Goal: Task Accomplishment & Management: Use online tool/utility

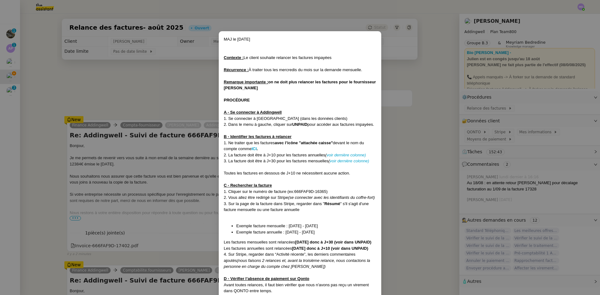
scroll to position [12, 0]
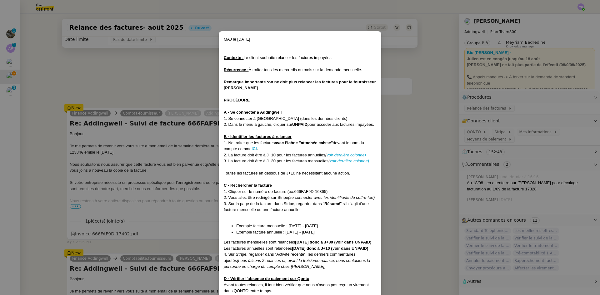
click at [180, 75] on nz-modal-container "MAJ le [DATE] Contexte : Le client souhaite relancer les factures impayées Récu…" at bounding box center [300, 147] width 600 height 295
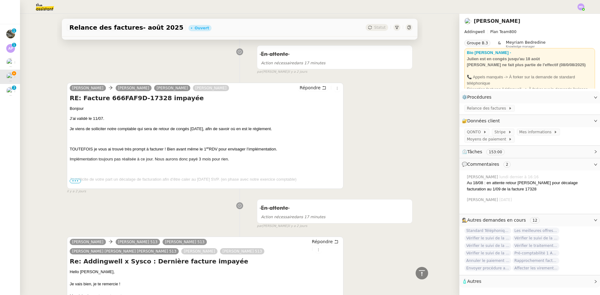
scroll to position [6224, 0]
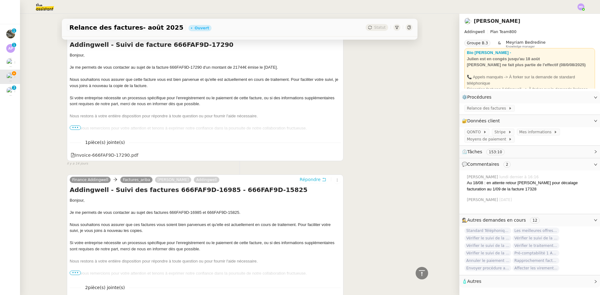
click at [313, 177] on span "Répondre" at bounding box center [310, 180] width 21 height 6
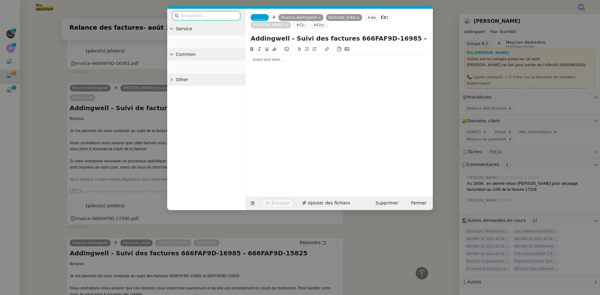
scroll to position [6287, 0]
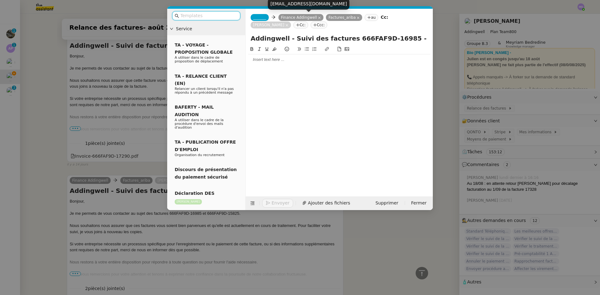
click at [318, 17] on icon at bounding box center [319, 17] width 3 height 3
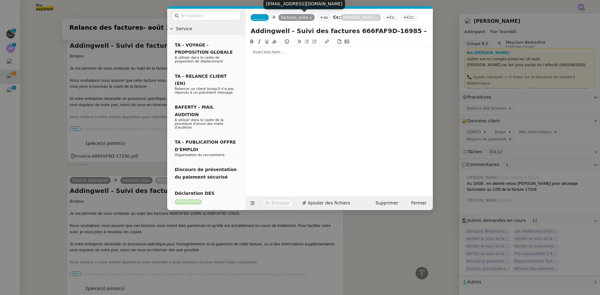
click at [309, 19] on icon at bounding box center [310, 17] width 3 height 3
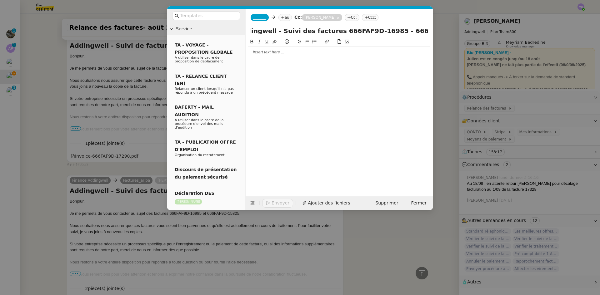
scroll to position [0, 21]
drag, startPoint x: 369, startPoint y: 30, endPoint x: 426, endPoint y: 31, distance: 57.8
click at [426, 31] on input "Addingwell - Suivi des factures 666FAF9D-16985 - 666FAF9D-15825" at bounding box center [339, 30] width 177 height 9
click at [256, 18] on span "_______" at bounding box center [259, 17] width 13 height 4
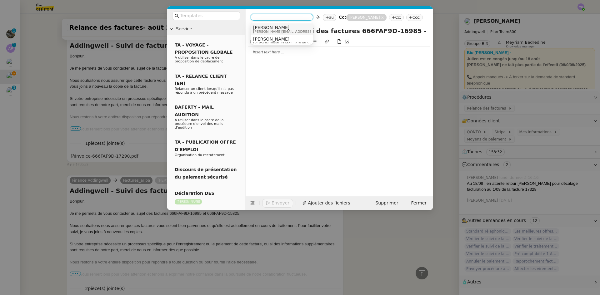
click at [258, 25] on span "[PERSON_NAME]" at bounding box center [297, 27] width 89 height 5
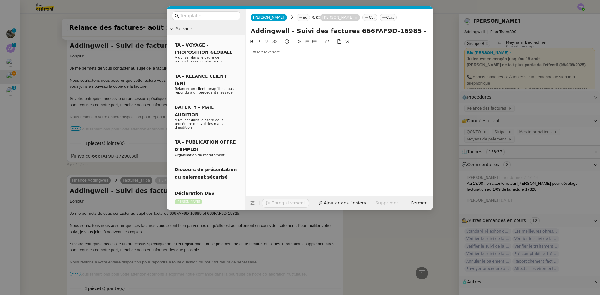
click at [286, 14] on div "[PERSON_NAME] au Cc: [PERSON_NAME]: Ccc:" at bounding box center [339, 18] width 187 height 18
click at [314, 4] on div "[EMAIL_ADDRESS][DOMAIN_NAME]" at bounding box center [322, 3] width 82 height 11
copy div "[EMAIL_ADDRESS][DOMAIN_NAME]"
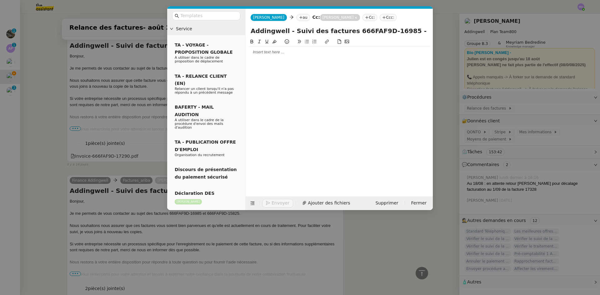
click at [299, 18] on icon at bounding box center [301, 18] width 4 height 4
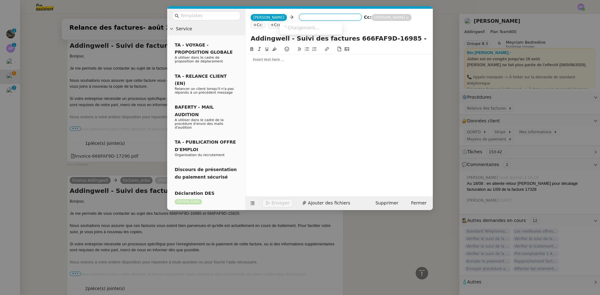
paste input "[EMAIL_ADDRESS][DOMAIN_NAME]"
type input "[EMAIL_ADDRESS][DOMAIN_NAME]"
click at [304, 28] on span "[PERSON_NAME]" at bounding box center [312, 27] width 60 height 5
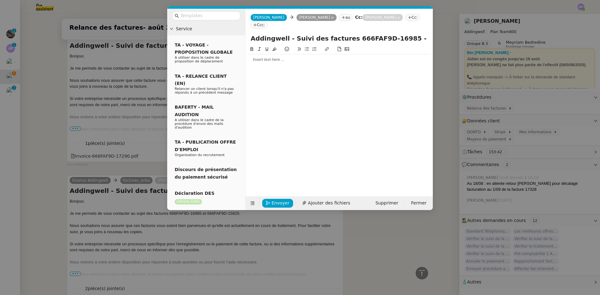
click at [398, 18] on icon at bounding box center [399, 18] width 3 height 3
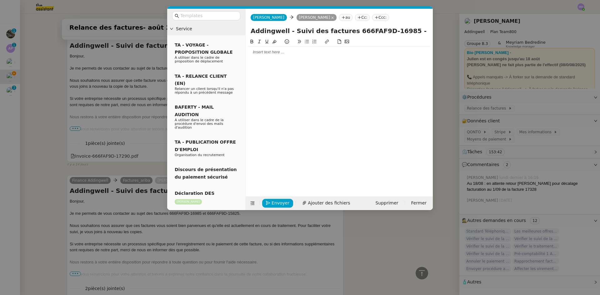
click at [287, 52] on div at bounding box center [339, 52] width 182 height 6
drag, startPoint x: 344, startPoint y: 32, endPoint x: 427, endPoint y: 29, distance: 83.2
click at [427, 29] on input "Addingwell - Suivi des factures 666FAF9D-16985 - 666FAF9D-15825" at bounding box center [339, 30] width 177 height 9
click at [338, 65] on div "Je vous contacte au sujet des factures" at bounding box center [339, 64] width 182 height 6
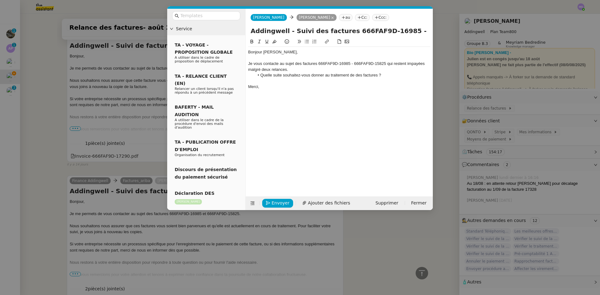
scroll to position [6332, 0]
click at [316, 76] on li "Quelle suite souhaitez-vous donner au traitement de des factures ?" at bounding box center [342, 76] width 176 height 6
click at [370, 74] on li "Quelle suite souhaitez-vous que je donne au traitement de des factures ?" at bounding box center [342, 76] width 176 height 6
click at [370, 75] on li "Quelle suite souhaitez-vous que je donne au traitement de des factures ?" at bounding box center [342, 76] width 176 height 6
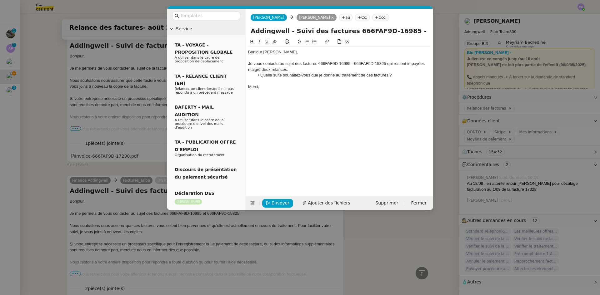
drag, startPoint x: 315, startPoint y: 258, endPoint x: 325, endPoint y: 258, distance: 9.4
click at [317, 258] on nz-modal-container "Service TA - VOYAGE - PROPOSITION GLOBALE A utiliser dans le cadre de propositi…" at bounding box center [300, 147] width 600 height 295
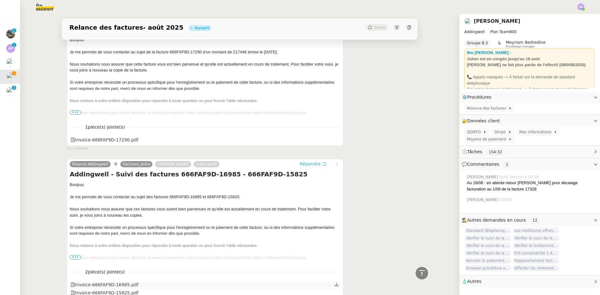
scroll to position [6316, 0]
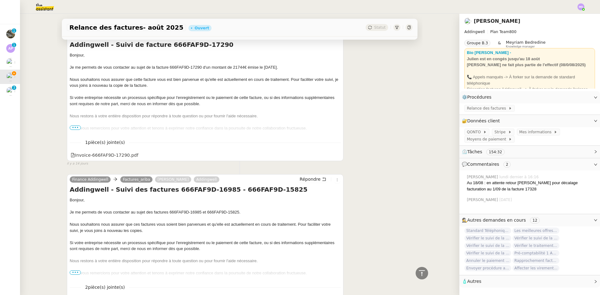
click at [335, 295] on icon at bounding box center [337, 299] width 4 height 3
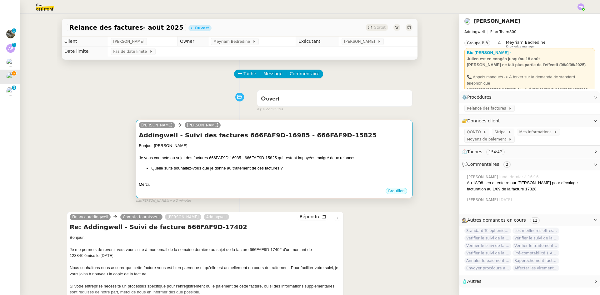
click at [293, 146] on div "Bonjour [PERSON_NAME]," at bounding box center [274, 146] width 271 height 6
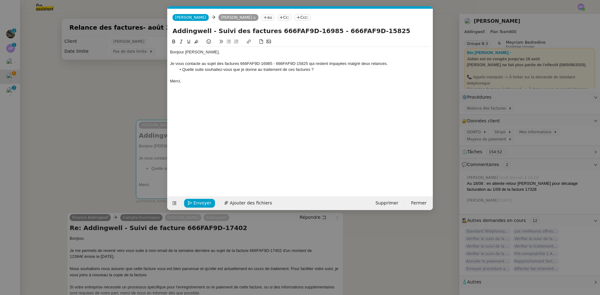
scroll to position [0, 13]
click at [238, 204] on span "Ajouter des fichiers" at bounding box center [251, 203] width 42 height 7
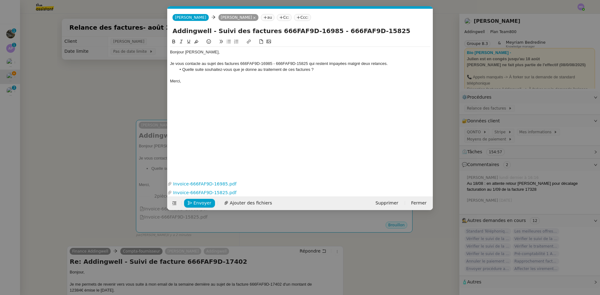
click at [90, 81] on nz-modal-container "Service TA - VOYAGE - PROPOSITION GLOBALE A utiliser dans le cadre de propositi…" at bounding box center [300, 147] width 600 height 295
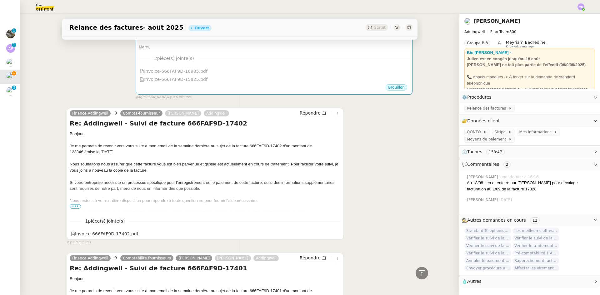
scroll to position [4709, 0]
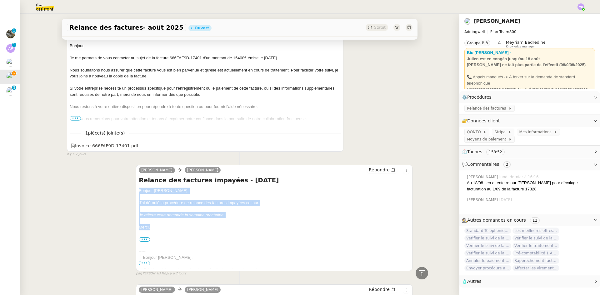
drag, startPoint x: 145, startPoint y: 200, endPoint x: 139, endPoint y: 164, distance: 36.1
click at [139, 188] on div "Bonjour [PERSON_NAME], J'ai déroulé la procédure de relance des factures impayé…" at bounding box center [274, 252] width 271 height 128
copy div "Bonjour [PERSON_NAME], J'ai déroulé la procédure de relance des factures impayé…"
click at [376, 167] on button "Répondre" at bounding box center [382, 170] width 31 height 7
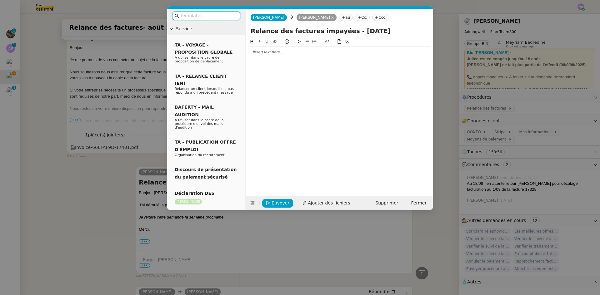
scroll to position [4768, 0]
click at [346, 33] on input "Relance des factures impayées - [DATE]" at bounding box center [339, 30] width 177 height 9
type input "Relance des factures impayées - [DATE]"
click at [304, 49] on div at bounding box center [339, 52] width 182 height 11
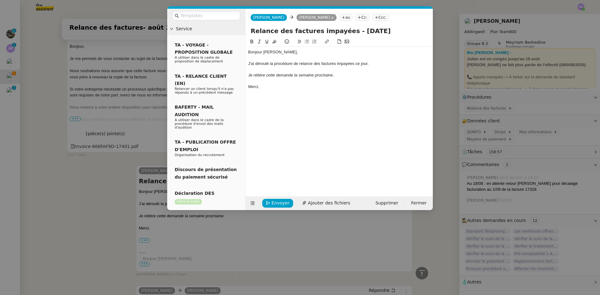
click at [92, 139] on nz-modal-container "Service TA - VOYAGE - PROPOSITION GLOBALE A utiliser dans le cadre de propositi…" at bounding box center [300, 147] width 600 height 295
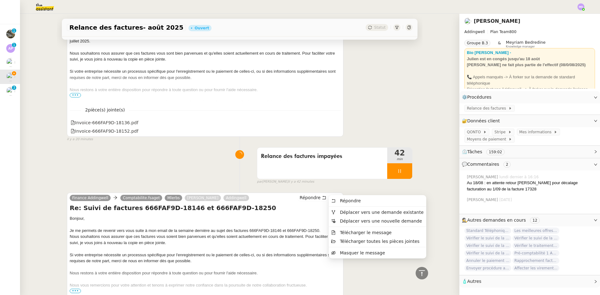
scroll to position [1000, 0]
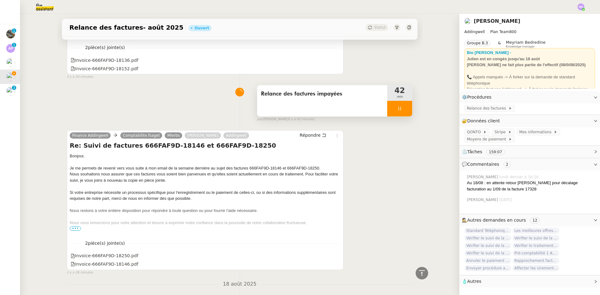
click at [402, 103] on div at bounding box center [399, 109] width 25 height 16
click at [402, 103] on button at bounding box center [406, 109] width 13 height 16
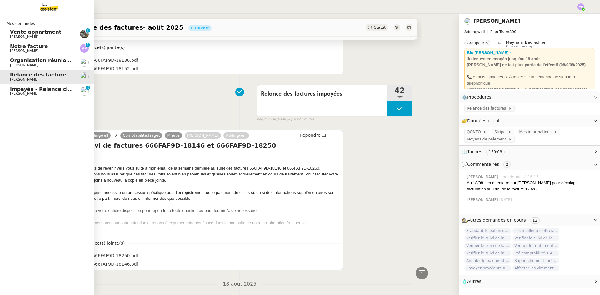
drag, startPoint x: 13, startPoint y: 91, endPoint x: 256, endPoint y: 88, distance: 242.6
click at [13, 91] on span "Impayés - Relance client - 6 août 2025" at bounding box center [64, 89] width 108 height 6
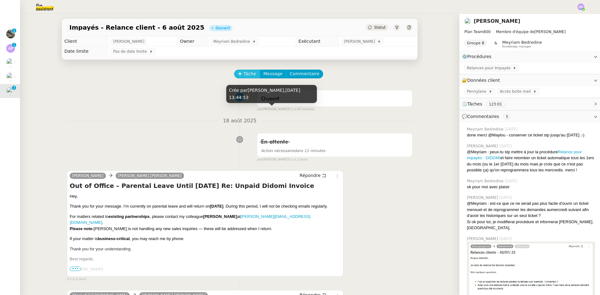
click at [243, 73] on span "Tâche" at bounding box center [249, 73] width 13 height 7
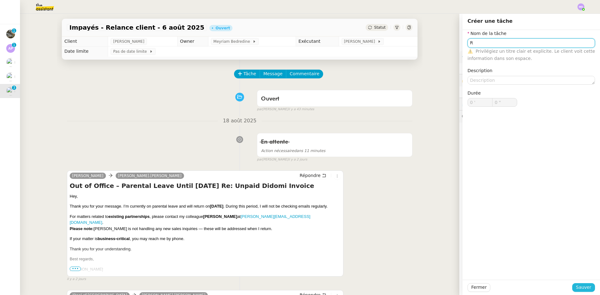
type input "R"
click at [578, 286] on span "Sauver" at bounding box center [583, 287] width 15 height 7
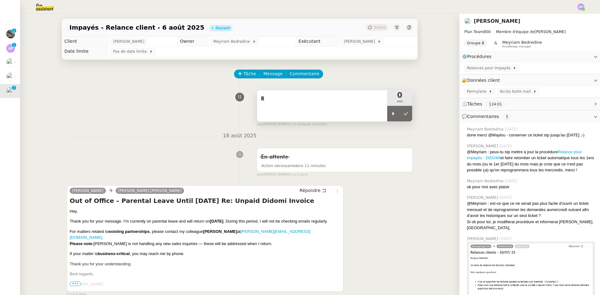
click at [390, 117] on div at bounding box center [393, 114] width 13 height 16
click at [354, 110] on div "R" at bounding box center [322, 105] width 130 height 31
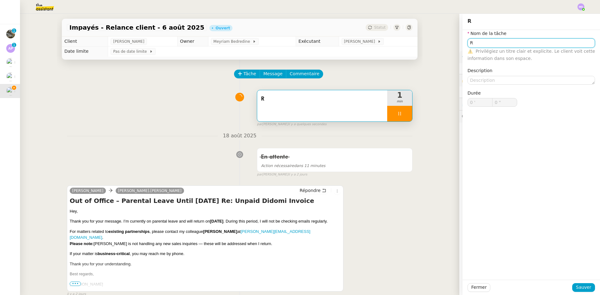
click at [492, 46] on input "R" at bounding box center [532, 42] width 128 height 9
type input "Re"
type input "1 ""
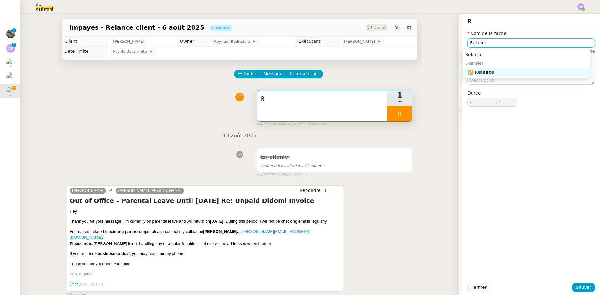
type input "Relance"
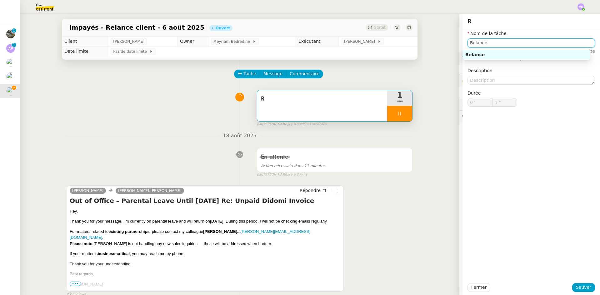
type input "2 ""
type input "Relance impayés"
click at [487, 53] on div "Relance impayés" at bounding box center [526, 55] width 123 height 6
type input "5 ""
type input "Relance impayés"
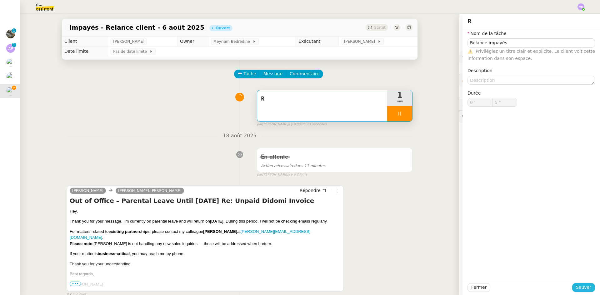
click at [580, 287] on span "Sauver" at bounding box center [583, 287] width 15 height 7
type input "6 ""
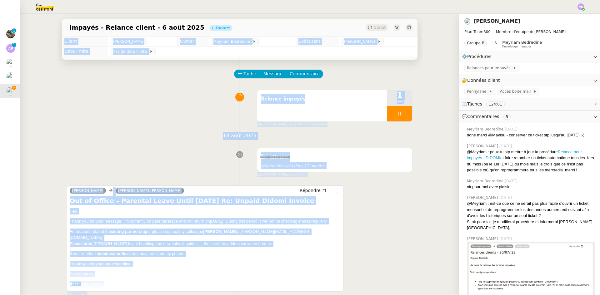
drag, startPoint x: 420, startPoint y: 44, endPoint x: 420, endPoint y: 18, distance: 26.6
click at [420, 18] on div "Impayés - Relance client - [DATE] Ouvert Statut Client [PERSON_NAME] Owner Meyr…" at bounding box center [240, 155] width 366 height 282
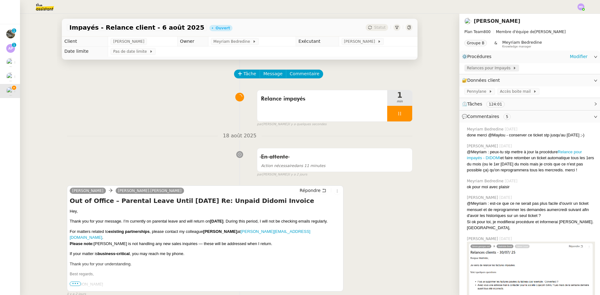
click at [476, 64] on div "Relances pour Impayés" at bounding box center [529, 68] width 141 height 11
click at [476, 66] on span "Relances pour Impayés" at bounding box center [490, 68] width 46 height 6
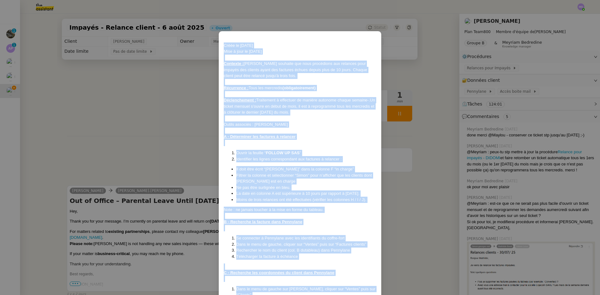
drag, startPoint x: 289, startPoint y: 276, endPoint x: 223, endPoint y: 45, distance: 240.2
click at [224, 45] on div "Créée le [DATE] Mise à jour le [DATE] Contexte : [PERSON_NAME] souhaite que nou…" at bounding box center [300, 281] width 153 height 490
copy div "Lorem ip 39/73/2370 Dolo s amet co 07/12/7169 Adipisci : Elitsedd eiusmodt inc …"
click at [303, 141] on div at bounding box center [300, 143] width 153 height 6
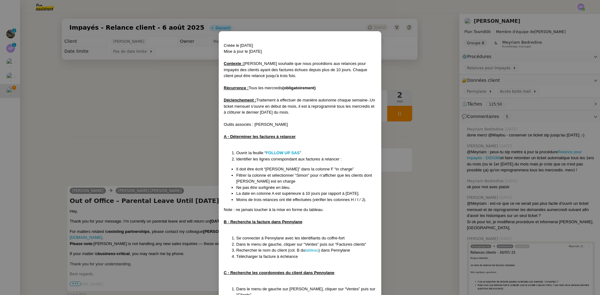
click at [527, 98] on nz-modal-container "Créée le [DATE] Mise à jour le [DATE] Contexte : [PERSON_NAME] souhaite que nou…" at bounding box center [300, 147] width 600 height 295
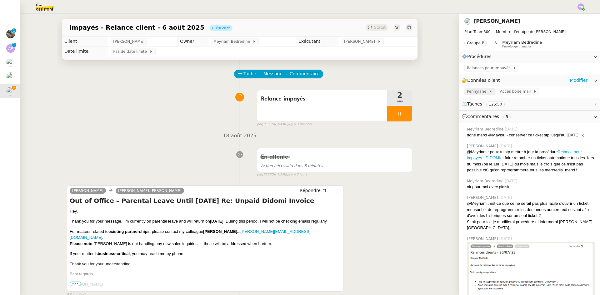
click at [479, 89] on div "Pennylane" at bounding box center [479, 91] width 31 height 7
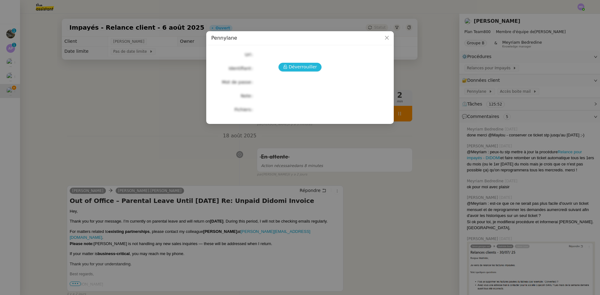
click at [309, 68] on span "Déverrouiller" at bounding box center [303, 66] width 28 height 7
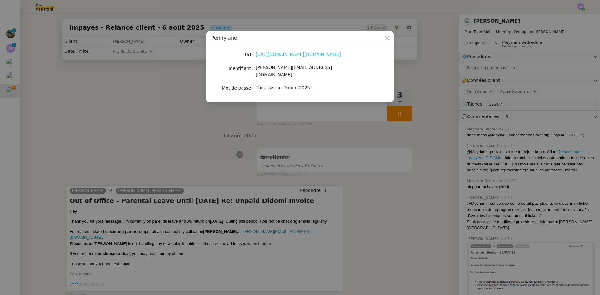
click at [305, 54] on link "[URL][DOMAIN_NAME][DOMAIN_NAME]" at bounding box center [298, 54] width 85 height 5
click at [274, 68] on span "[PERSON_NAME][EMAIL_ADDRESS][DOMAIN_NAME]" at bounding box center [294, 71] width 76 height 12
copy span "[PERSON_NAME][EMAIL_ADDRESS][DOMAIN_NAME]"
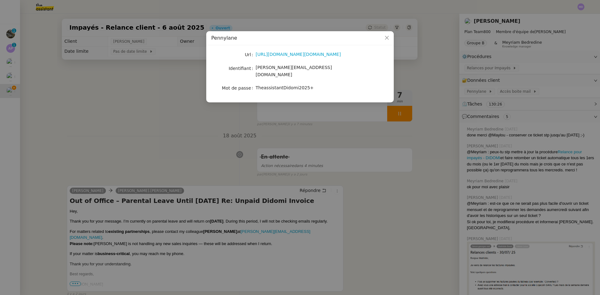
click at [159, 107] on nz-modal-container "Pennylane Url [URL][DOMAIN_NAME][DOMAIN_NAME] Identifiant [EMAIL_ADDRESS][DOMAI…" at bounding box center [300, 147] width 600 height 295
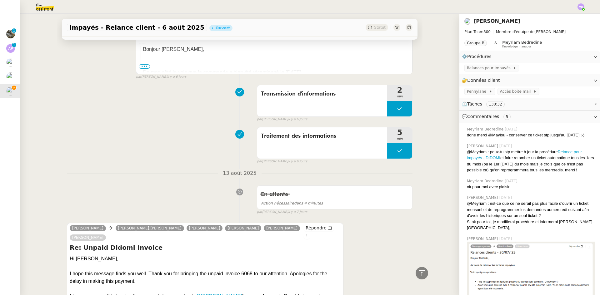
scroll to position [1757, 0]
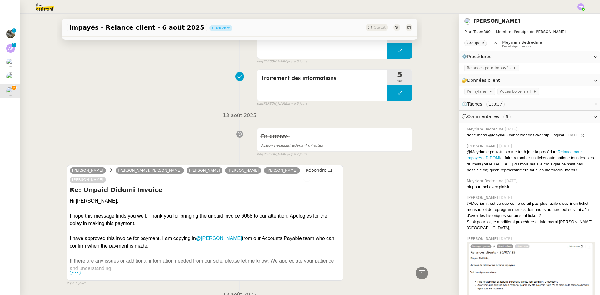
click at [77, 271] on span "•••" at bounding box center [75, 273] width 11 height 4
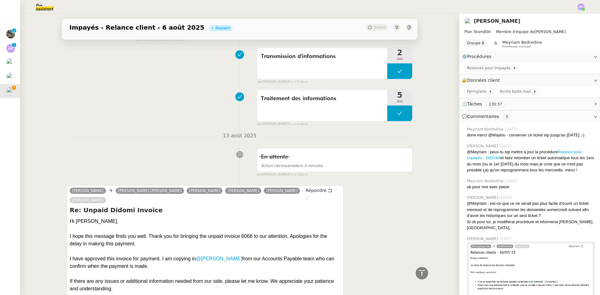
scroll to position [1725, 0]
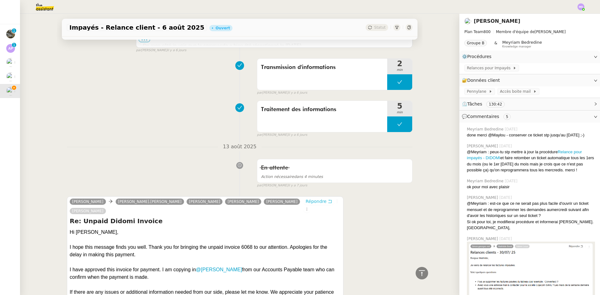
click at [306, 198] on span "Répondre" at bounding box center [316, 201] width 21 height 6
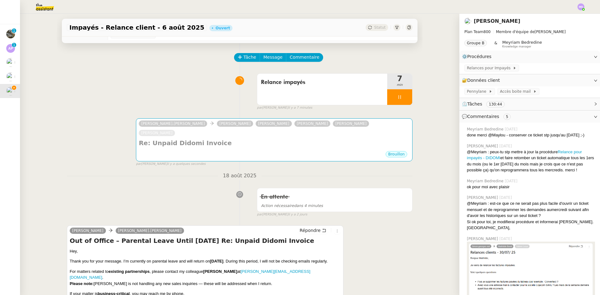
scroll to position [0, 0]
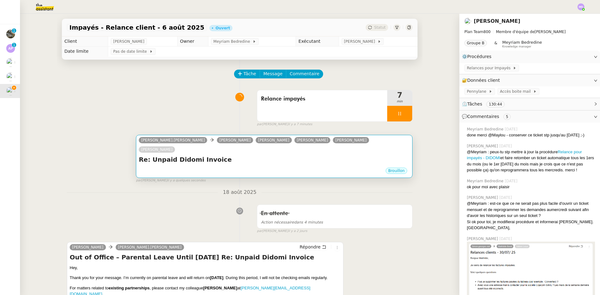
click at [220, 158] on div "Re: Unpaid Didomi Invoice •••" at bounding box center [274, 161] width 271 height 12
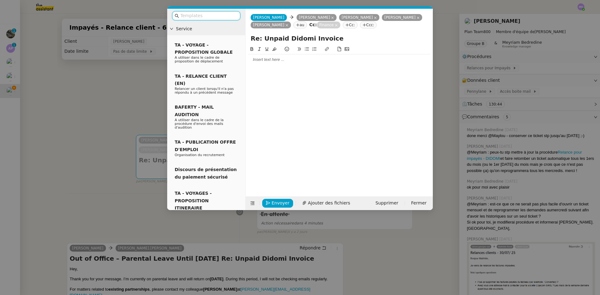
click at [281, 59] on div at bounding box center [339, 60] width 182 height 6
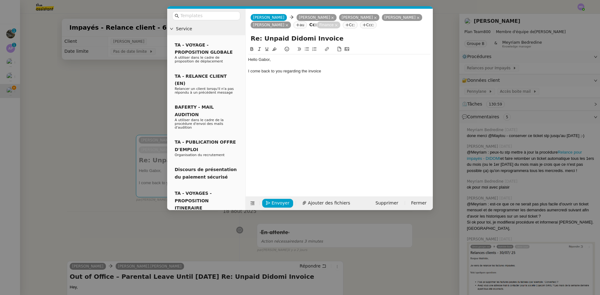
click at [116, 186] on nz-modal-container "Service TA - VOYAGE - PROPOSITION GLOBALE A utiliser dans le cadre de propositi…" at bounding box center [300, 147] width 600 height 295
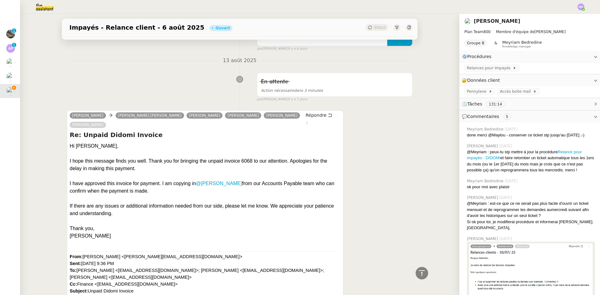
scroll to position [1938, 0]
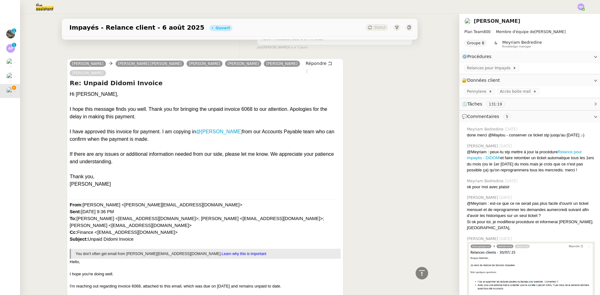
click at [227, 106] on div "I hope this message finds you well. Thank you for bringing the unpaid invoice 6…" at bounding box center [205, 113] width 271 height 15
copy div "6068"
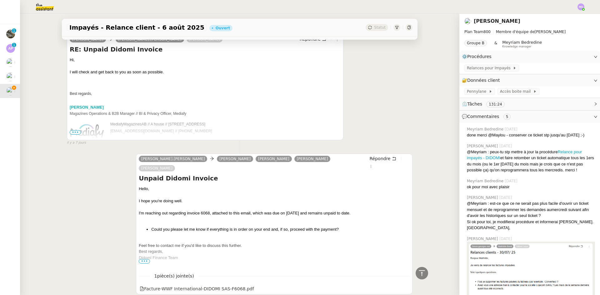
scroll to position [3157, 0]
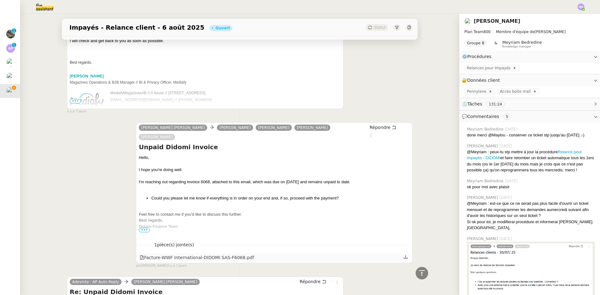
click at [404, 255] on icon at bounding box center [406, 257] width 4 height 4
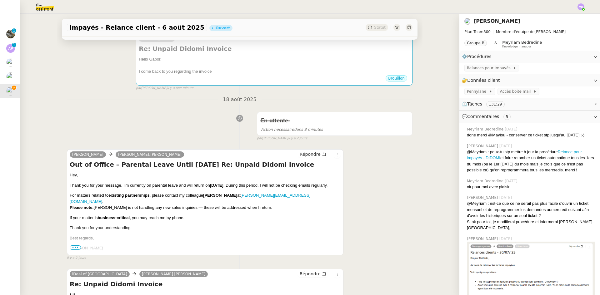
scroll to position [0, 0]
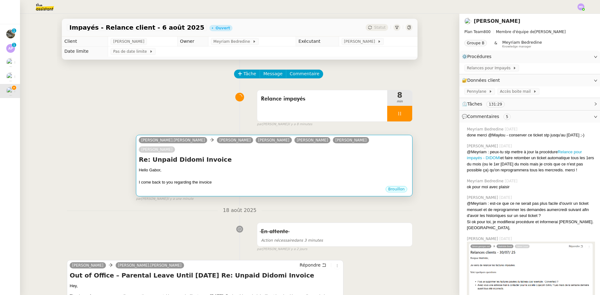
click at [233, 179] on div "I come back to you regarding the invoice" at bounding box center [274, 182] width 271 height 6
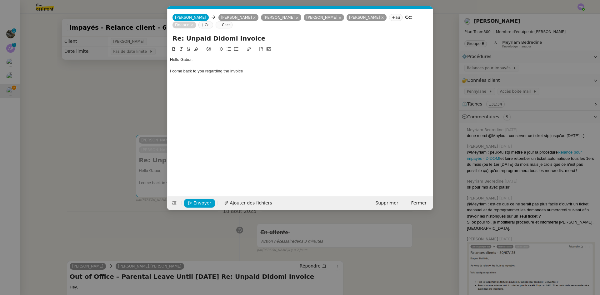
scroll to position [0, 13]
click at [267, 72] on div "I come back to you regarding the invoice" at bounding box center [300, 71] width 260 height 6
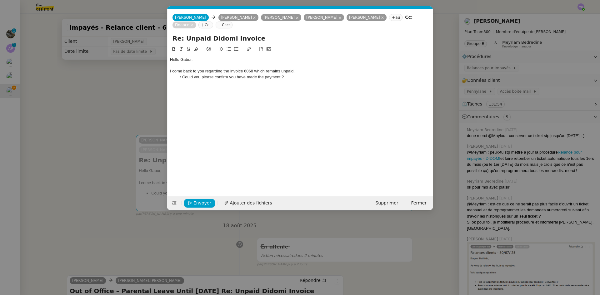
drag, startPoint x: 215, startPoint y: 78, endPoint x: 299, endPoint y: 78, distance: 84.4
click at [299, 78] on li "Could you please confirm you have made the payment ?" at bounding box center [303, 77] width 254 height 6
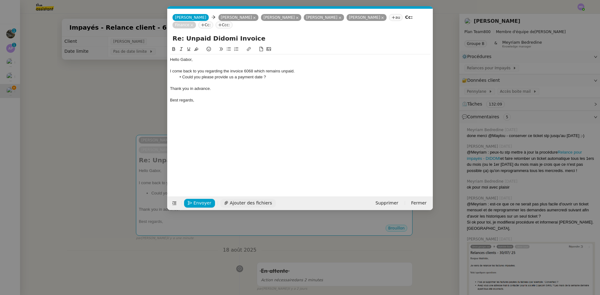
click at [233, 200] on span "Ajouter des fichiers" at bounding box center [251, 203] width 42 height 7
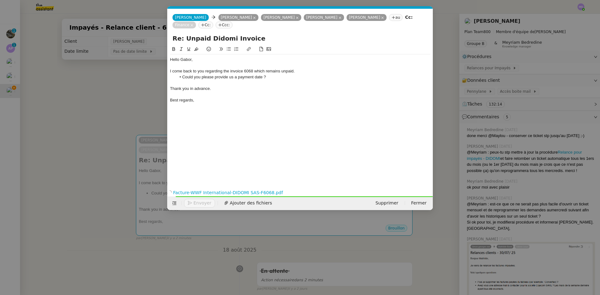
click at [126, 113] on nz-modal-container "Service TA - VOYAGE - PROPOSITION GLOBALE A utiliser dans le cadre de propositi…" at bounding box center [300, 147] width 600 height 295
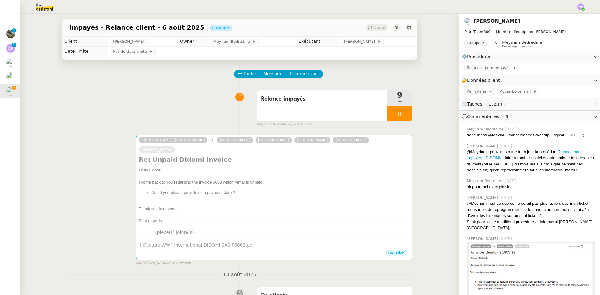
click at [262, 79] on div "Tâche Message Commentaire" at bounding box center [324, 77] width 178 height 15
click at [265, 77] on span "Message" at bounding box center [272, 73] width 19 height 7
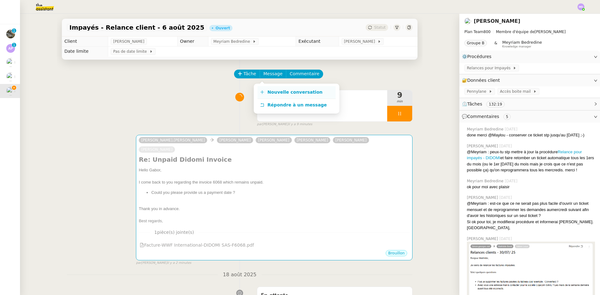
click at [266, 88] on link "Nouvelle conversation" at bounding box center [297, 92] width 78 height 13
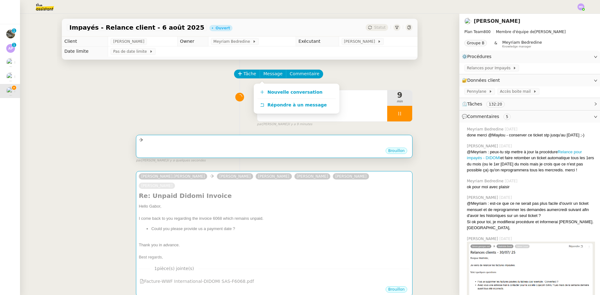
click at [228, 138] on div at bounding box center [274, 140] width 271 height 7
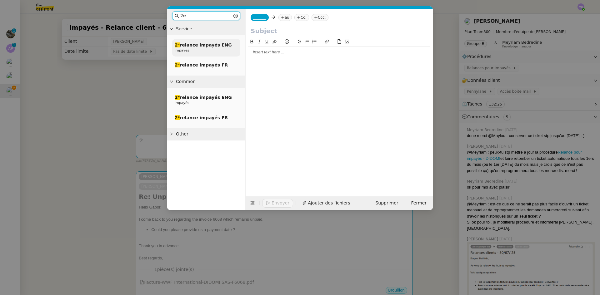
type input "2e"
click at [186, 47] on span "2ᵉ relance impayés ENG" at bounding box center [203, 45] width 57 height 5
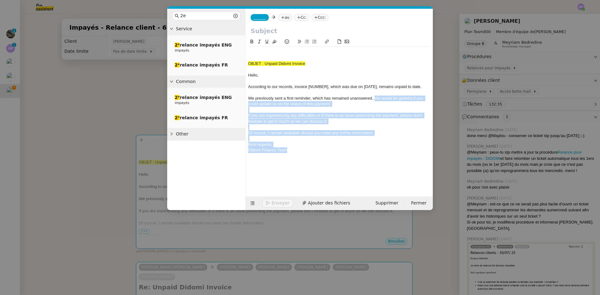
drag, startPoint x: 374, startPoint y: 99, endPoint x: 289, endPoint y: 126, distance: 89.8
click at [385, 150] on div "OBJET : Unpaid Didomi Invoice Hello, According to our records, invoice [NUMBER]…" at bounding box center [339, 104] width 182 height 115
copy div "We would be grateful if you could update us on the status of this payment. If y…"
click at [383, 201] on span "Supprimer" at bounding box center [386, 203] width 23 height 7
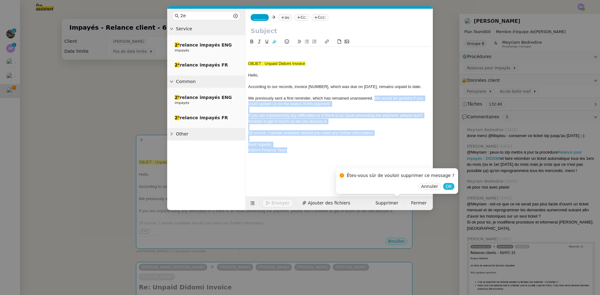
click at [446, 186] on span "OK" at bounding box center [449, 186] width 6 height 6
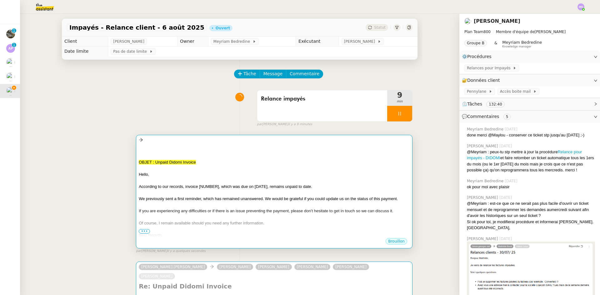
click at [266, 178] on div "Hello," at bounding box center [274, 175] width 271 height 6
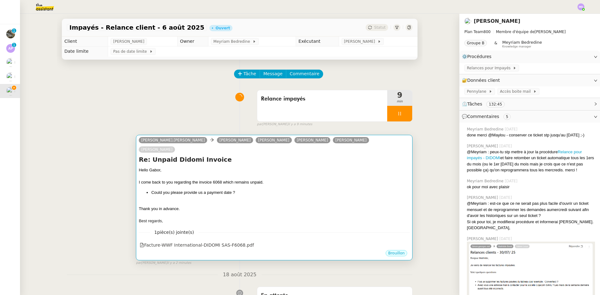
click at [228, 167] on div "Hello Gabor," at bounding box center [274, 170] width 271 height 6
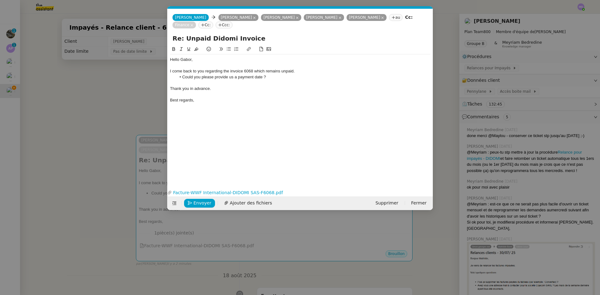
click at [205, 102] on div "Best regards," at bounding box center [300, 101] width 260 height 6
paste div
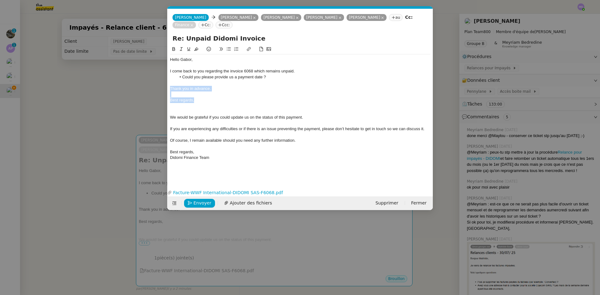
drag, startPoint x: 171, startPoint y: 90, endPoint x: 196, endPoint y: 99, distance: 26.9
click at [196, 99] on div "Hello Gabor, I come back to you regarding the invoice 6068 which remains unpaid…" at bounding box center [300, 108] width 260 height 109
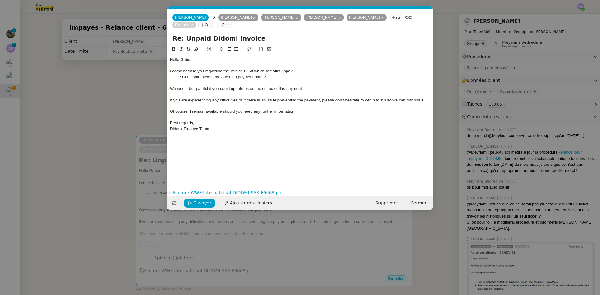
drag, startPoint x: 428, startPoint y: 99, endPoint x: 246, endPoint y: 92, distance: 181.8
click at [261, 94] on div "Hello Gabor, I come back to you regarding the invoice 6068 which remains unpaid…" at bounding box center [300, 94] width 260 height 80
click at [208, 86] on span "We would be grateful if you could update us on the status of this payment." at bounding box center [236, 88] width 133 height 5
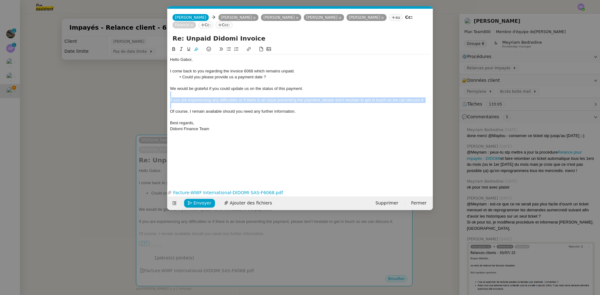
drag, startPoint x: 174, startPoint y: 94, endPoint x: 387, endPoint y: 106, distance: 213.2
click at [387, 106] on div "Hello Gabor, I come back to you regarding the invoice 6068 which remains unpaid…" at bounding box center [300, 94] width 260 height 80
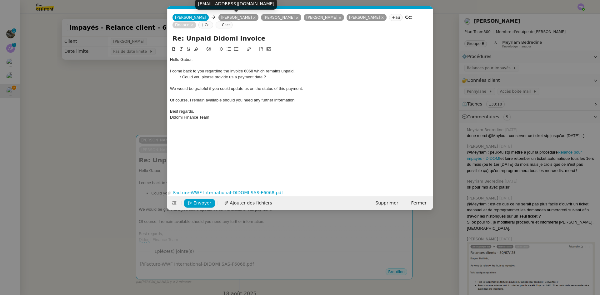
click at [228, 18] on nz-tag "[PERSON_NAME]" at bounding box center [238, 17] width 40 height 7
click at [224, 5] on div "[EMAIL_ADDRESS][DOMAIN_NAME]" at bounding box center [236, 3] width 82 height 11
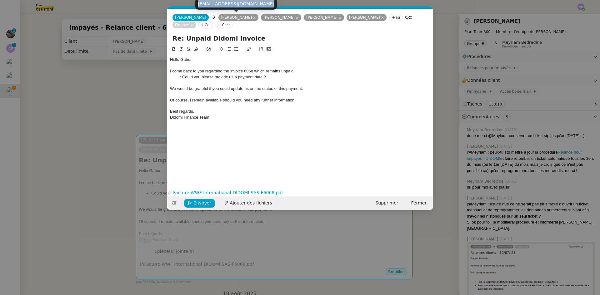
copy body "[EMAIL_ADDRESS][DOMAIN_NAME]"
click at [201, 23] on icon at bounding box center [203, 25] width 4 height 4
paste input "[EMAIL_ADDRESS][DOMAIN_NAME]"
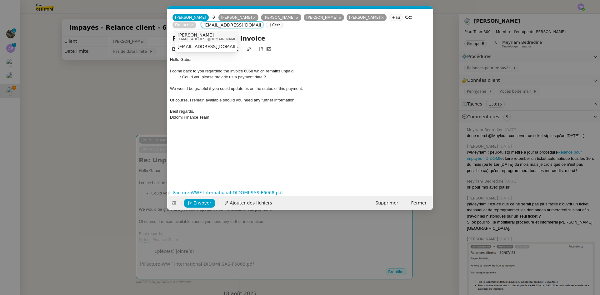
click at [189, 36] on span "[PERSON_NAME]" at bounding box center [208, 35] width 60 height 5
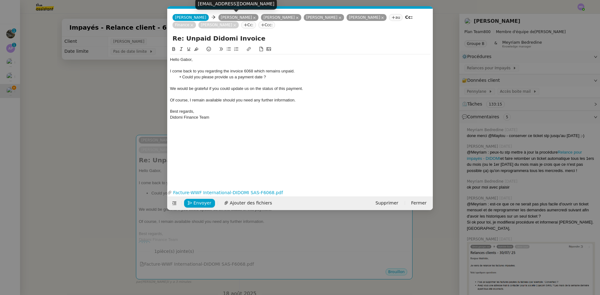
click at [253, 18] on icon at bounding box center [254, 18] width 3 height 3
click at [219, 4] on div "[EMAIL_ADDRESS][DOMAIN_NAME]" at bounding box center [233, 3] width 82 height 11
copy body "[EMAIL_ADDRESS][DOMAIN_NAME]"
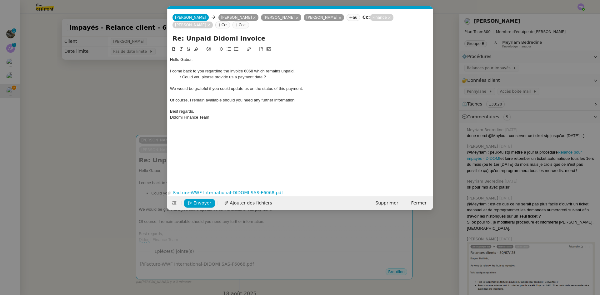
click at [215, 23] on nz-tag "Cc:" at bounding box center [222, 25] width 15 height 7
paste input "[EMAIL_ADDRESS][DOMAIN_NAME]"
type input "[EMAIL_ADDRESS][DOMAIN_NAME]"
click at [214, 34] on div "[PERSON_NAME] [EMAIL_ADDRESS][DOMAIN_NAME]" at bounding box center [207, 37] width 58 height 8
click at [253, 18] on icon at bounding box center [254, 17] width 3 height 3
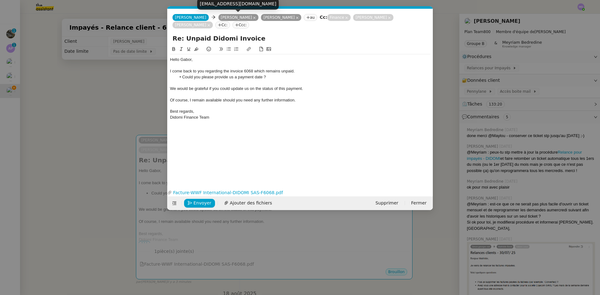
click at [219, 3] on div "[EMAIL_ADDRESS][DOMAIN_NAME]" at bounding box center [238, 3] width 82 height 11
copy body "[EMAIL_ADDRESS][DOMAIN_NAME]"
click at [215, 24] on nz-tag "Cc:" at bounding box center [222, 25] width 15 height 7
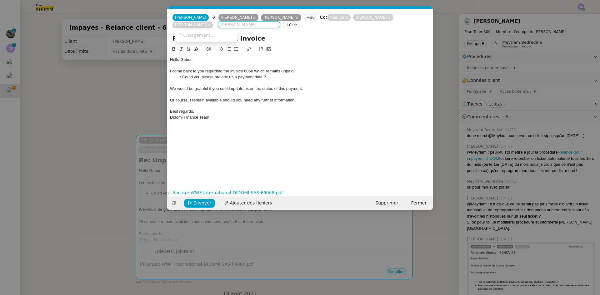
paste input "[EMAIL_ADDRESS][DOMAIN_NAME]"
type input "[EMAIL_ADDRESS][DOMAIN_NAME]"
click at [207, 35] on span "[PERSON_NAME]" at bounding box center [208, 35] width 60 height 5
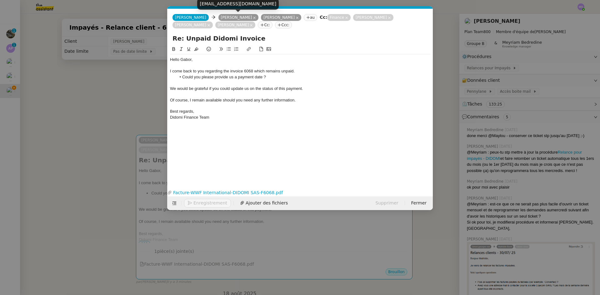
click at [253, 18] on icon at bounding box center [254, 18] width 3 height 3
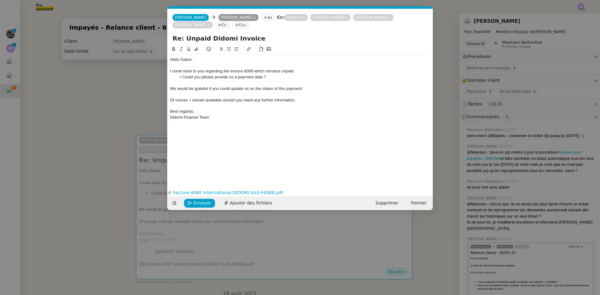
click at [128, 84] on nz-modal-container "Service TA - VOYAGE - PROPOSITION GLOBALE A utiliser dans le cadre de propositi…" at bounding box center [300, 147] width 600 height 295
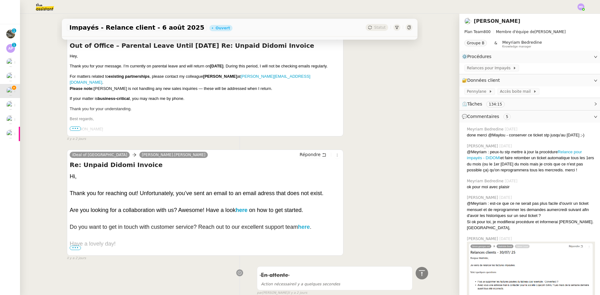
scroll to position [2911, 0]
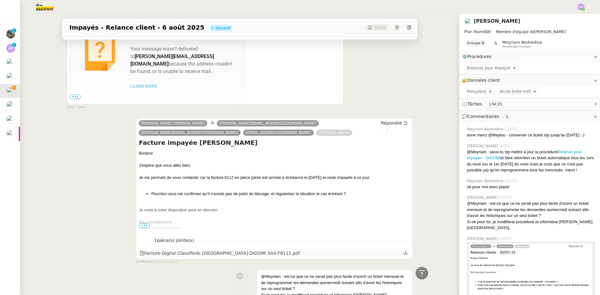
click at [404, 251] on icon at bounding box center [406, 252] width 4 height 3
click at [384, 120] on span "Répondre" at bounding box center [391, 123] width 21 height 6
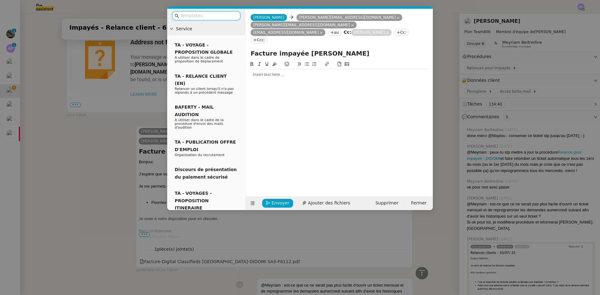
scroll to position [2976, 0]
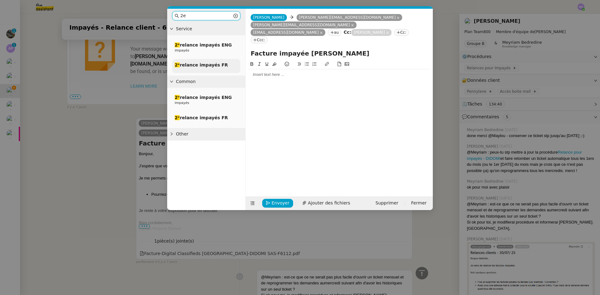
type input "2e"
click at [193, 61] on div "2ᵉ relance impayés FR" at bounding box center [206, 66] width 68 height 14
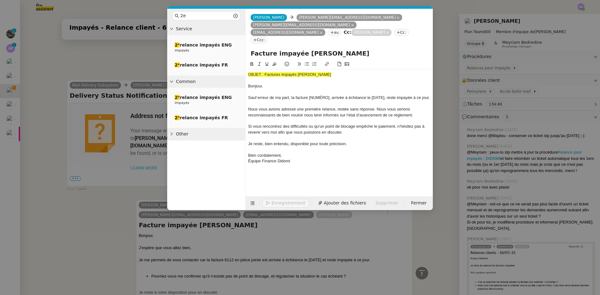
scroll to position [3058, 0]
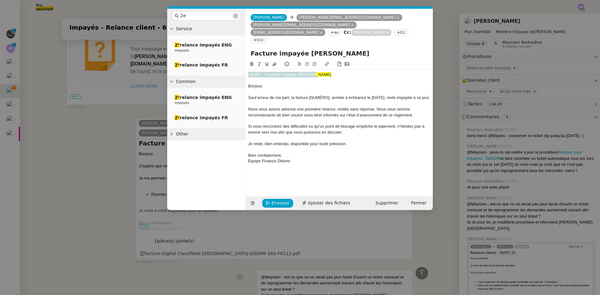
drag, startPoint x: 314, startPoint y: 61, endPoint x: 238, endPoint y: 58, distance: 75.1
click at [238, 58] on nz-layout "2e Service 2ᵉ relance impayés ENG impayés 2ᵉ relance impayés FR Common 2ᵉ relan…" at bounding box center [300, 110] width 266 height 202
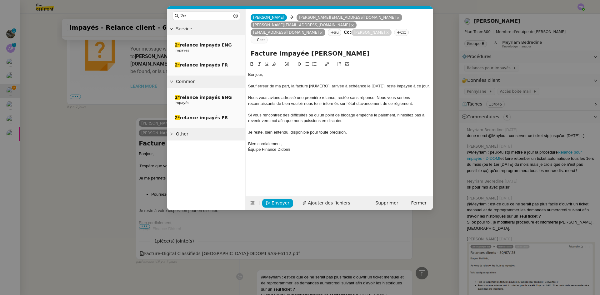
click at [321, 78] on div at bounding box center [339, 81] width 182 height 6
click at [319, 84] on span "Sauf erreur de ma part, la facture [NUMÉRO], arrivée à échéance le [DATE], rest…" at bounding box center [339, 86] width 182 height 5
click at [316, 202] on span "Ajouter des fichiers" at bounding box center [329, 203] width 42 height 7
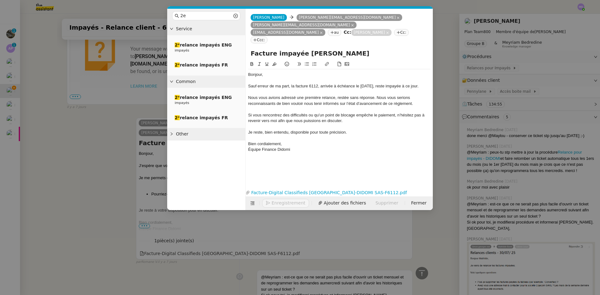
click at [76, 126] on nz-modal-container "2e Service 2ᵉ relance impayés ENG impayés 2ᵉ relance impayés FR Common 2ᵉ relan…" at bounding box center [300, 147] width 600 height 295
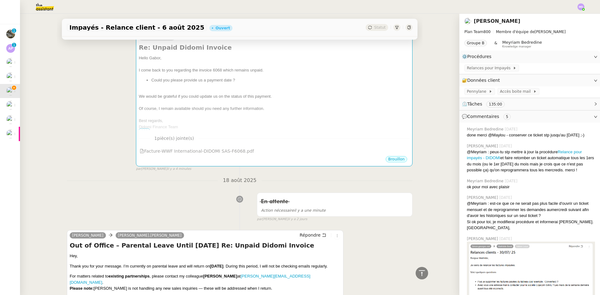
scroll to position [0, 0]
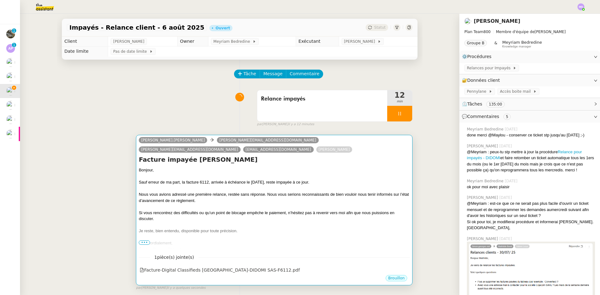
click at [242, 188] on div at bounding box center [274, 189] width 271 height 6
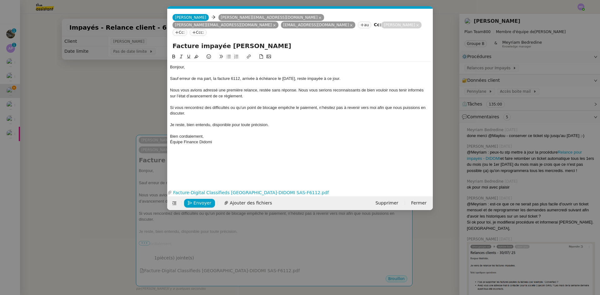
scroll to position [0, 18]
click at [286, 76] on span "Sauf erreur de ma part, la facture 6112, arrivée à échéance le [DATE], reste im…" at bounding box center [255, 78] width 170 height 5
click at [119, 104] on nz-modal-container "2e Service 2ᵉ relance impayés ENG impayés 2ᵉ relance impayés FR Common 2ᵉ relan…" at bounding box center [300, 147] width 600 height 295
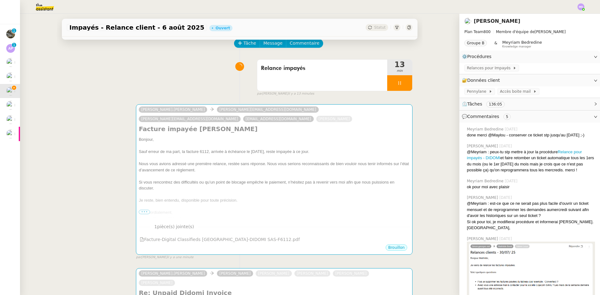
scroll to position [0, 0]
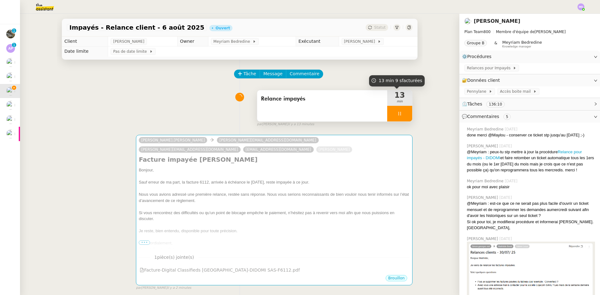
click at [398, 111] on div at bounding box center [399, 114] width 25 height 16
click at [404, 113] on icon at bounding box center [406, 113] width 5 height 5
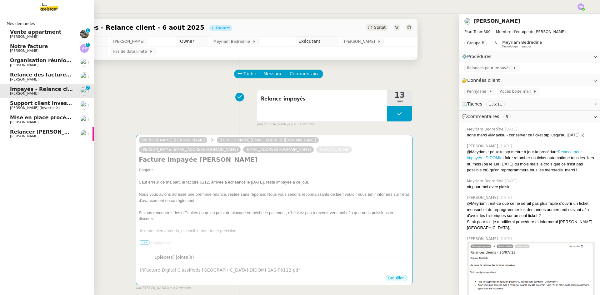
click at [38, 132] on span "Relancer [PERSON_NAME] et supprimer [PERSON_NAME]" at bounding box center [89, 132] width 159 height 6
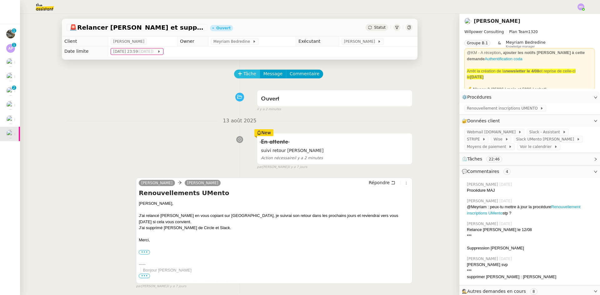
click at [239, 74] on button "Tâche" at bounding box center [247, 74] width 26 height 9
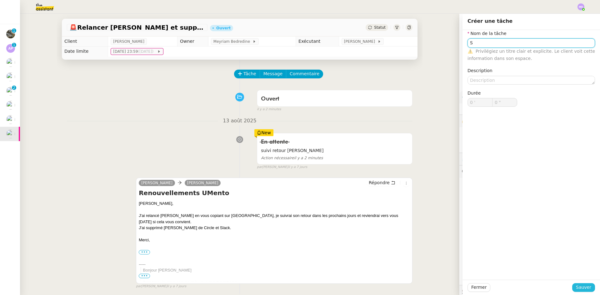
type input "S"
click at [576, 286] on span "Sauver" at bounding box center [583, 287] width 15 height 7
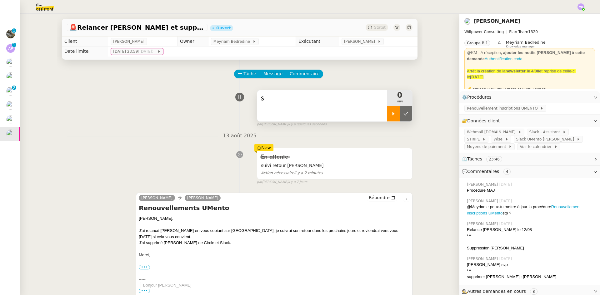
click at [391, 112] on icon at bounding box center [393, 113] width 5 height 5
click at [283, 108] on div "S" at bounding box center [322, 105] width 130 height 31
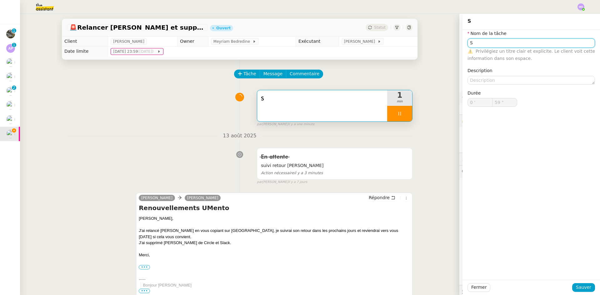
click at [479, 45] on input "S" at bounding box center [532, 42] width 128 height 9
type input "1 '"
type input "0 ""
type input "Suivi"
type input "1 ""
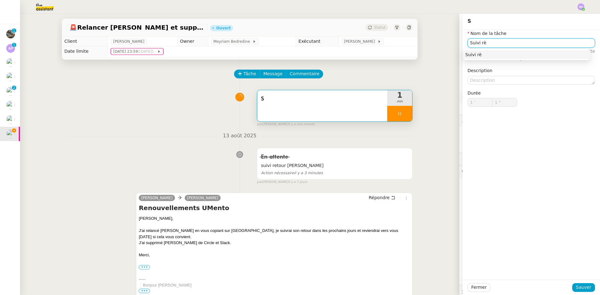
type input "Suivi règ"
type input "2 ""
type input "Suivi règlmenet"
type input "3 ""
type input "Suivi règl"
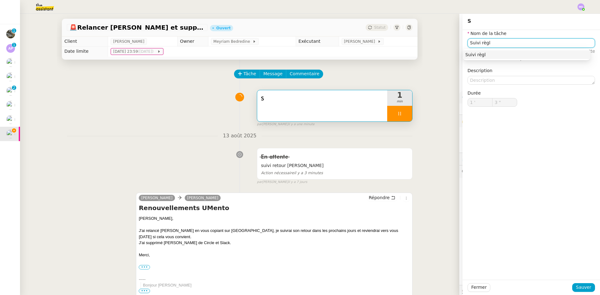
type input "4 ""
type input "Suivi règlement T"
type input "5 ""
type input "Suivi règlement [PERSON_NAME]"
click at [479, 51] on nz-auto-option "Suivi règlement [PERSON_NAME]" at bounding box center [527, 54] width 128 height 9
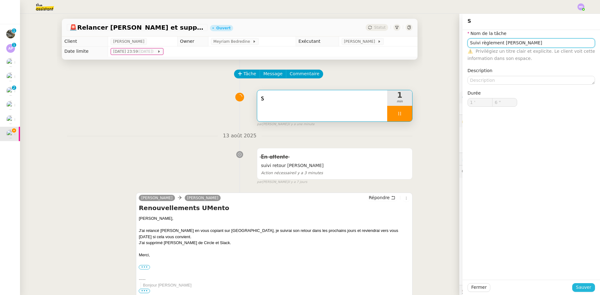
type input "7 ""
drag, startPoint x: 579, startPoint y: 289, endPoint x: 456, endPoint y: 236, distance: 133.6
click at [579, 289] on span "Sauver" at bounding box center [583, 287] width 15 height 7
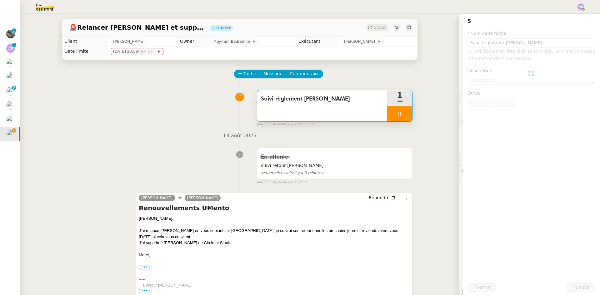
type input "Suivi règlement [PERSON_NAME]"
type input "1 '"
type input "8 ""
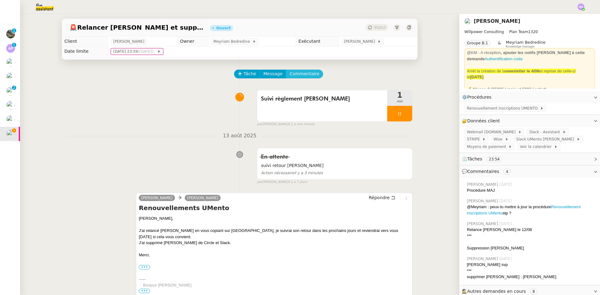
click at [305, 77] on span "Commentaire" at bounding box center [305, 73] width 30 height 7
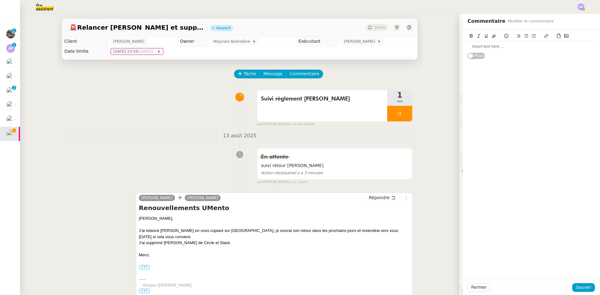
click at [493, 46] on div at bounding box center [532, 47] width 128 height 6
click at [525, 46] on div "[PERSON_NAME] règlerra fin août :" at bounding box center [532, 47] width 128 height 6
click at [468, 45] on div "[PERSON_NAME] règlerra fin août (vu avec [PERSON_NAME]):" at bounding box center [532, 47] width 128 height 6
drag, startPoint x: 487, startPoint y: 45, endPoint x: 459, endPoint y: 48, distance: 28.8
click at [463, 48] on div "Brief ticket : [PERSON_NAME] règlerra fin août (vu avec [PERSON_NAME]): [PERSON…" at bounding box center [532, 67] width 138 height 75
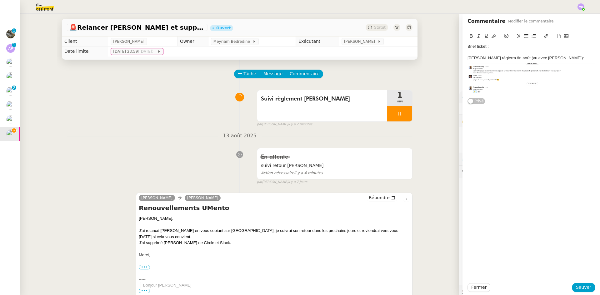
click at [485, 38] on icon at bounding box center [486, 36] width 3 height 4
click at [484, 49] on div "Brief ticket :" at bounding box center [532, 47] width 128 height 6
drag, startPoint x: 488, startPoint y: 47, endPoint x: 464, endPoint y: 47, distance: 24.7
click at [468, 47] on div "Brief ticket :" at bounding box center [532, 47] width 128 height 6
click at [480, 57] on div "[PERSON_NAME] règlerra fin août (vu avec [PERSON_NAME]):" at bounding box center [532, 58] width 128 height 6
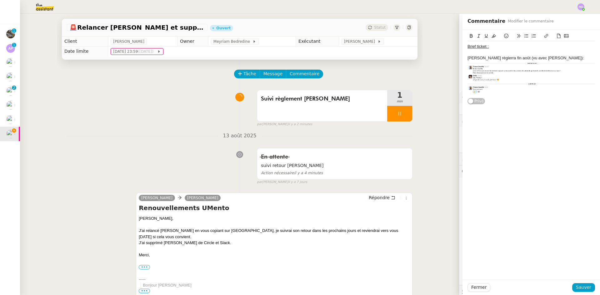
click at [494, 47] on div "Brief ticket :" at bounding box center [532, 47] width 128 height 6
drag, startPoint x: 499, startPoint y: 58, endPoint x: 503, endPoint y: 57, distance: 4.2
click at [502, 57] on div "[PERSON_NAME] règlerra fin août (vu avec [PERSON_NAME]):" at bounding box center [532, 58] width 128 height 6
drag, startPoint x: 526, startPoint y: 57, endPoint x: 537, endPoint y: 58, distance: 11.4
click at [526, 57] on div "[PERSON_NAME] règlerra fin août (vu avec [PERSON_NAME]):" at bounding box center [532, 58] width 128 height 6
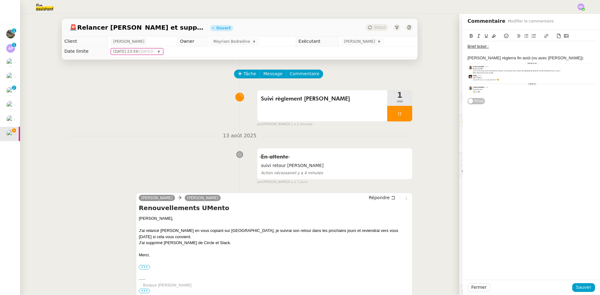
click at [556, 55] on div "[PERSON_NAME] règlerra fin août (vu avec [PERSON_NAME]):" at bounding box center [532, 58] width 128 height 6
click at [479, 102] on div "Contrôler début septembre" at bounding box center [532, 104] width 128 height 6
click at [509, 103] on div "Contrôler début septembre" at bounding box center [532, 104] width 128 height 6
click at [557, 121] on div "En lien avec le ticket de renouvellement des adhésuons" at bounding box center [532, 121] width 128 height 6
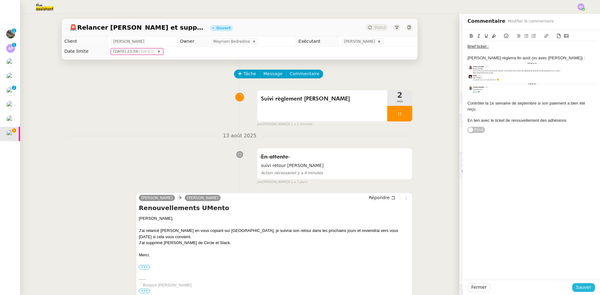
click at [576, 284] on span "Sauver" at bounding box center [583, 287] width 15 height 7
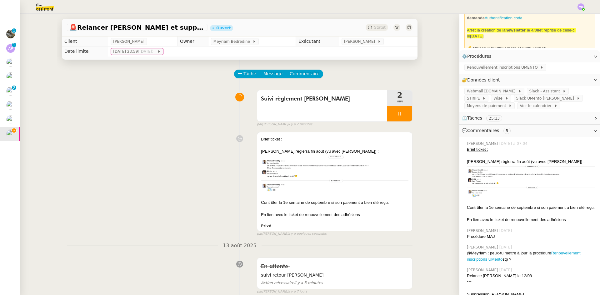
scroll to position [146, 0]
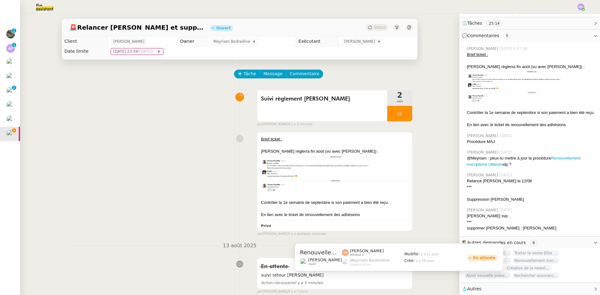
click at [547, 258] on span "Renouvellement inscriptions - [DATE]" at bounding box center [536, 261] width 47 height 6
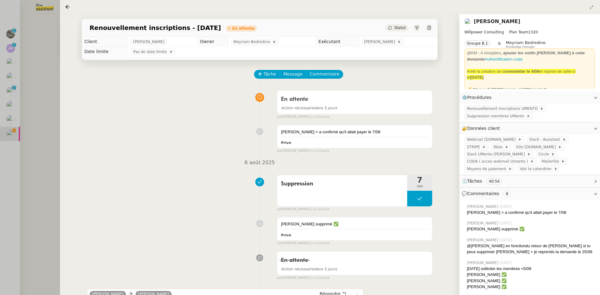
click at [52, 110] on div at bounding box center [300, 147] width 600 height 295
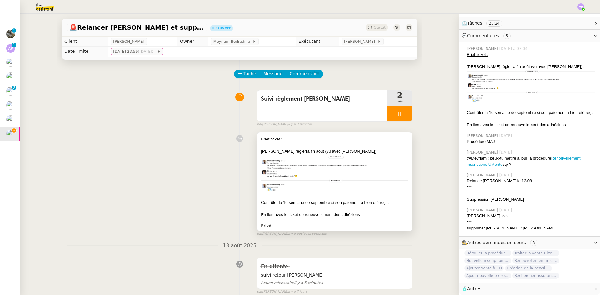
click at [335, 143] on div at bounding box center [335, 146] width 148 height 6
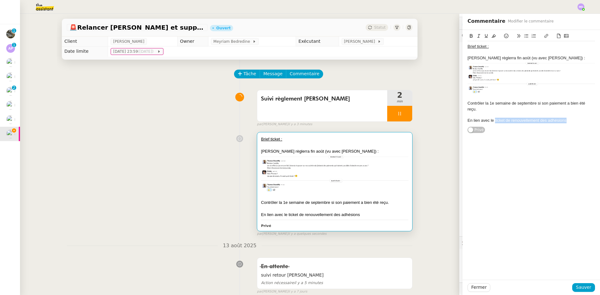
drag, startPoint x: 490, startPoint y: 121, endPoint x: 561, endPoint y: 120, distance: 70.7
click at [561, 121] on div "En lien avec le ticket de renouvellement des adhésions" at bounding box center [532, 121] width 128 height 6
click at [544, 38] on icon at bounding box center [546, 36] width 4 height 4
paste input "[URL][DOMAIN_NAME]"
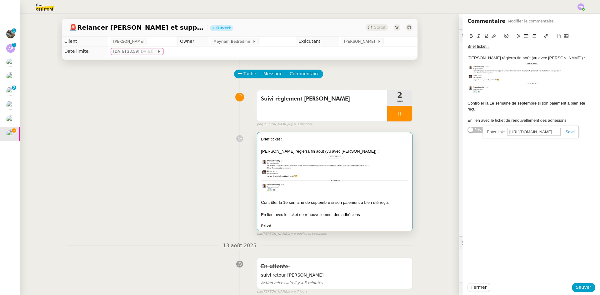
type input "[URL][DOMAIN_NAME]"
click at [565, 132] on link at bounding box center [568, 132] width 14 height 5
click at [578, 287] on span "Sauver" at bounding box center [583, 287] width 15 height 7
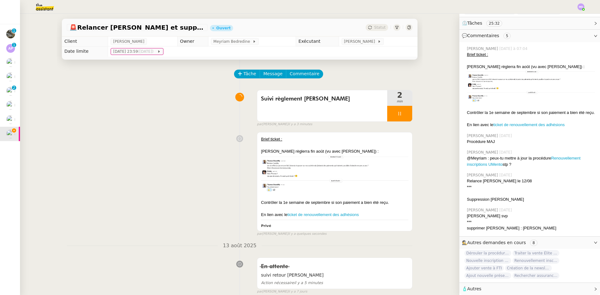
click at [526, 273] on span "Rechercher assurance habitation pour INVESTFR" at bounding box center [536, 276] width 47 height 6
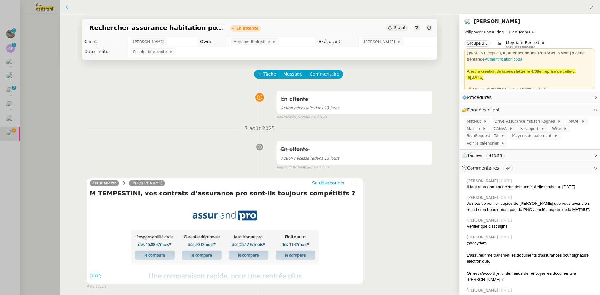
click at [67, 7] on icon at bounding box center [67, 6] width 5 height 5
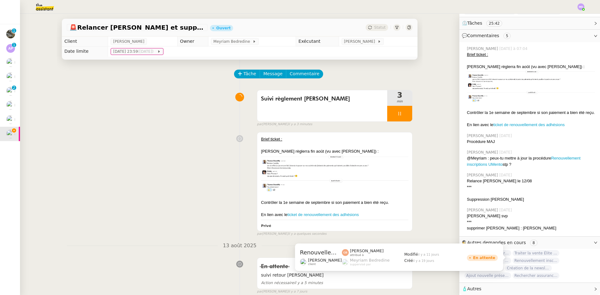
click at [541, 258] on span "Renouvellement inscriptions - [DATE]" at bounding box center [536, 261] width 47 height 6
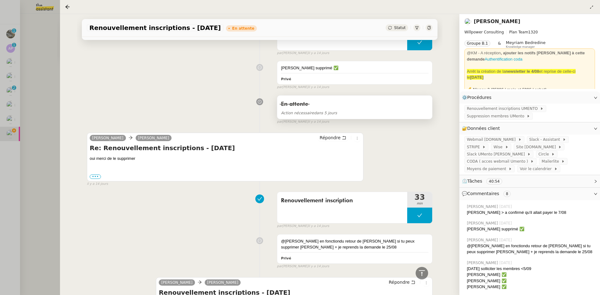
scroll to position [31, 0]
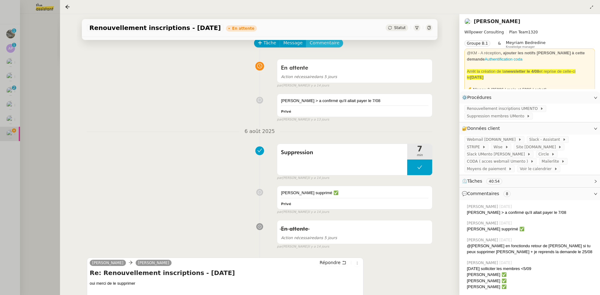
click at [314, 45] on span "Commentaire" at bounding box center [325, 42] width 30 height 7
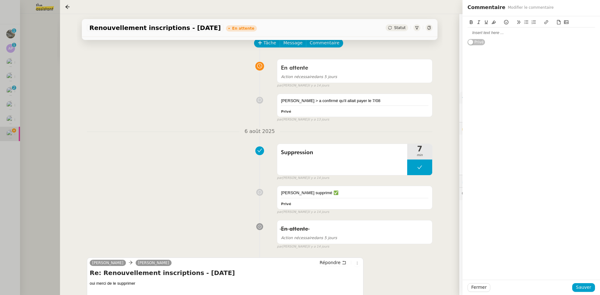
click at [479, 34] on div at bounding box center [532, 33] width 128 height 6
click at [527, 33] on div "[PERSON_NAME] : suivi sur ce ticket" at bounding box center [532, 33] width 128 height 6
click at [545, 22] on icon at bounding box center [546, 22] width 4 height 4
paste input "[URL][DOMAIN_NAME]"
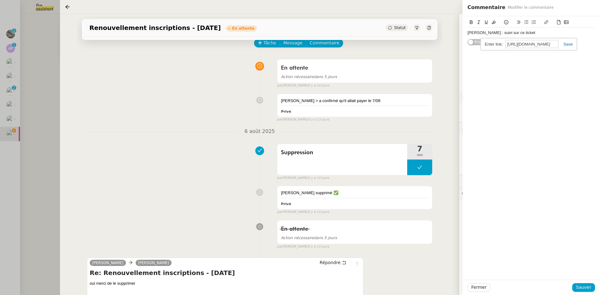
scroll to position [0, 87]
click at [567, 44] on link at bounding box center [566, 44] width 14 height 5
click at [559, 35] on div "[PERSON_NAME] : suivi sur ce ticket" at bounding box center [532, 33] width 128 height 6
click at [556, 32] on div "[PERSON_NAME] : suivi sur ce ticket" at bounding box center [532, 33] width 128 height 6
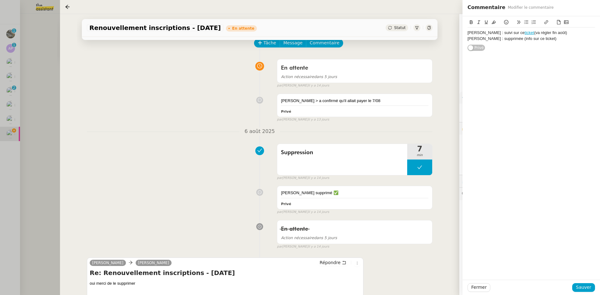
click at [529, 38] on div "[PERSON_NAME] : supprimée (info sur ce ticket)" at bounding box center [532, 39] width 128 height 6
click at [548, 23] on icon at bounding box center [546, 22] width 4 height 4
paste input "[URL][DOMAIN_NAME]"
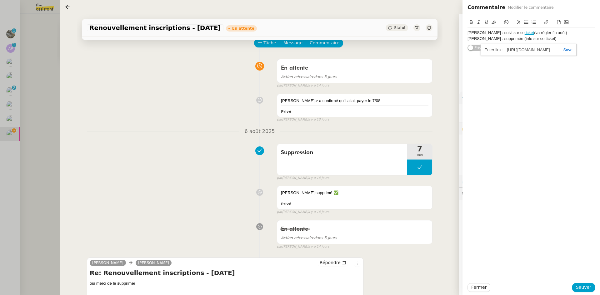
type input "[URL][DOMAIN_NAME]"
click at [564, 48] on link at bounding box center [565, 50] width 14 height 5
click at [570, 145] on div "[PERSON_NAME] : suivi sur ce ticket (va régler fin août) [PERSON_NAME] : suppri…" at bounding box center [532, 148] width 138 height 264
click at [583, 283] on div "Fermer Sauver" at bounding box center [532, 287] width 138 height 15
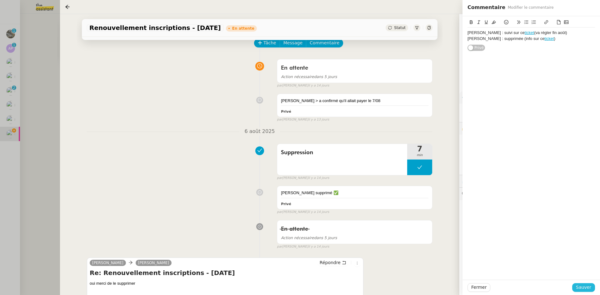
click at [580, 288] on span "Sauver" at bounding box center [583, 287] width 15 height 7
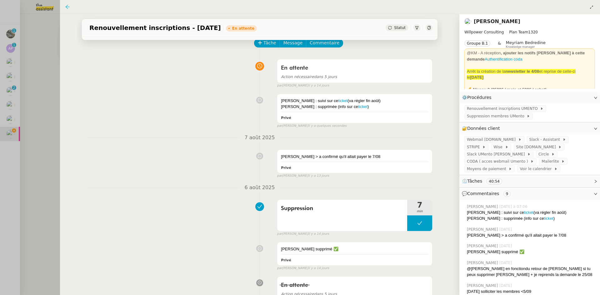
click at [68, 8] on icon at bounding box center [67, 6] width 5 height 5
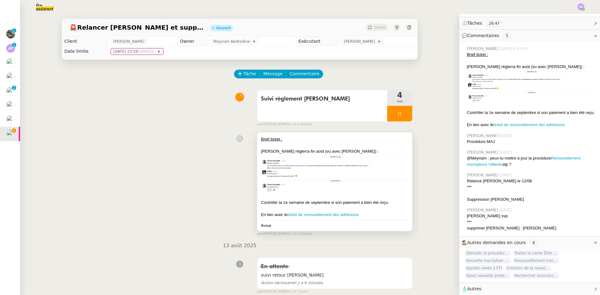
click at [303, 149] on div "[PERSON_NAME] règlerra fin août (vu avec [PERSON_NAME]) :" at bounding box center [335, 151] width 148 height 6
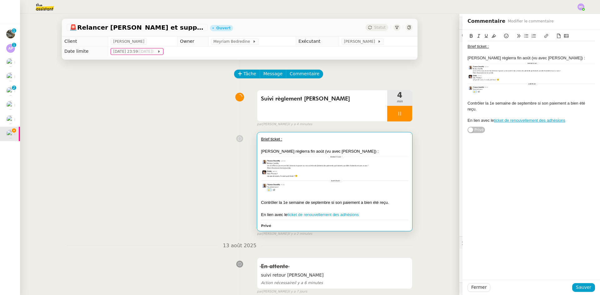
click at [507, 58] on div "[PERSON_NAME] règlerra fin août (vu avec [PERSON_NAME]) :" at bounding box center [532, 58] width 128 height 6
click at [468, 105] on div "Contrôler la 1e semaine de septembre si son paiement a bien été reçu." at bounding box center [532, 107] width 128 height 12
drag, startPoint x: 587, startPoint y: 290, endPoint x: 523, endPoint y: 247, distance: 77.6
click at [587, 289] on button "Sauver" at bounding box center [583, 287] width 23 height 9
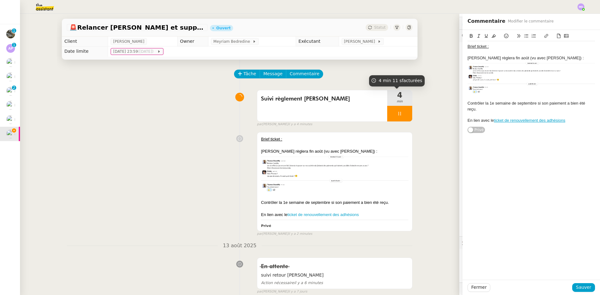
click at [323, 100] on span "Suivi règlement [PERSON_NAME]" at bounding box center [322, 98] width 123 height 9
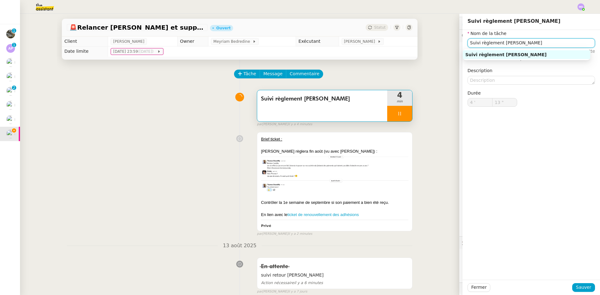
drag, startPoint x: 513, startPoint y: 40, endPoint x: 399, endPoint y: 32, distance: 114.1
click at [399, 32] on app-ticket "🚨 Relancer [PERSON_NAME] et supprimer [PERSON_NAME] Statut Client [PERSON_NAME]…" at bounding box center [310, 155] width 580 height 282
type input "14 ""
type input "Traitem"
type input "15 ""
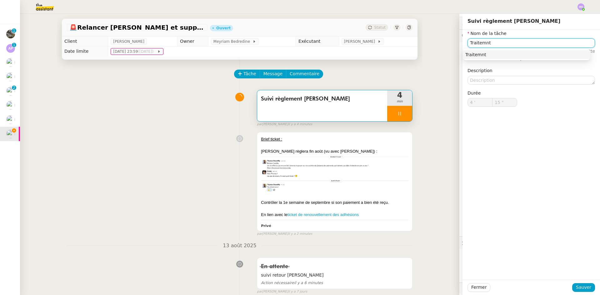
type input "Traitemnt"
type input "16 ""
type input "Traitement des"
type input "17 ""
type input "Traitement des inf"
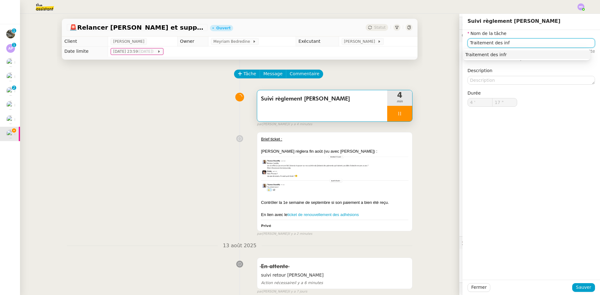
type input "18 ""
type input "Traitement des informations"
type input "20 ""
type input "Traitement des informations"
click at [573, 287] on button "Sauver" at bounding box center [583, 287] width 23 height 9
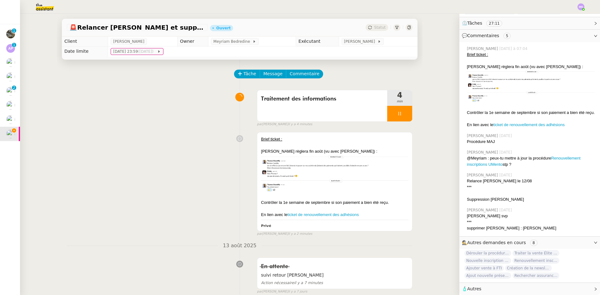
click at [387, 117] on div at bounding box center [399, 114] width 25 height 16
click at [404, 113] on icon at bounding box center [406, 113] width 5 height 5
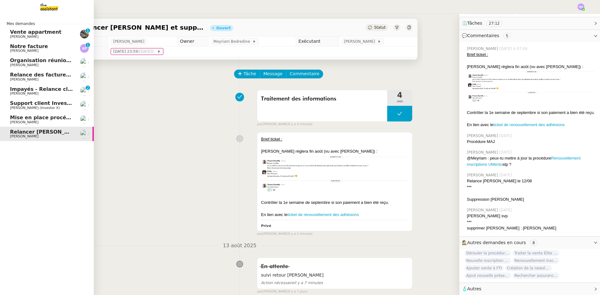
click at [15, 118] on span "Mise en place procédure - relevés bancaires mensuels" at bounding box center [86, 118] width 153 height 6
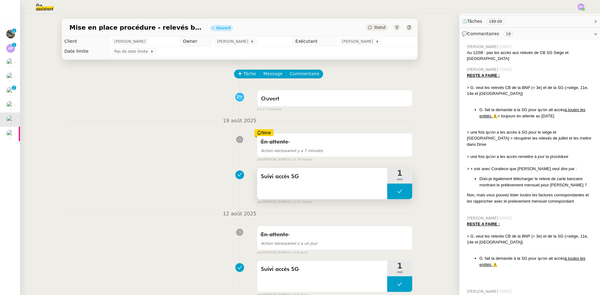
scroll to position [145, 0]
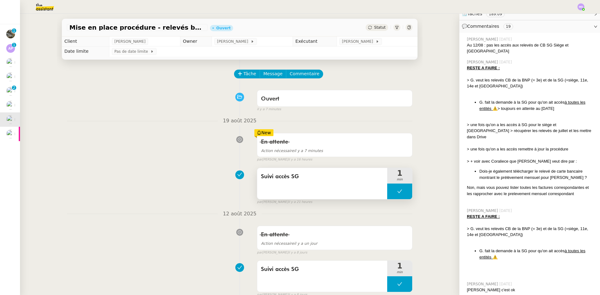
click at [388, 193] on button at bounding box center [399, 192] width 25 height 16
click at [393, 193] on icon at bounding box center [394, 191] width 2 height 3
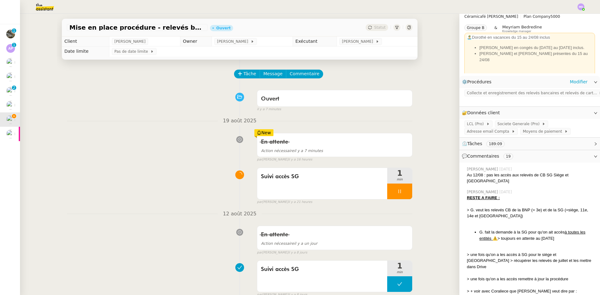
scroll to position [0, 0]
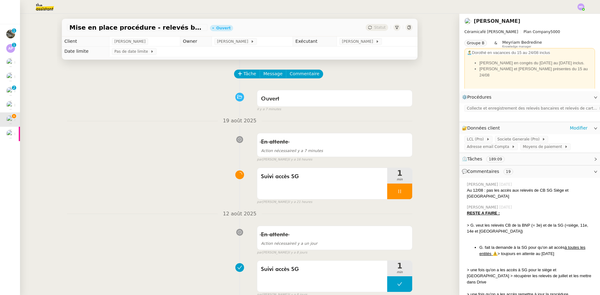
click at [510, 145] on app-ticket-info-button "Adresse email Compta" at bounding box center [492, 146] width 56 height 5
click at [516, 141] on span "Societe Generale (Pro)" at bounding box center [520, 139] width 45 height 6
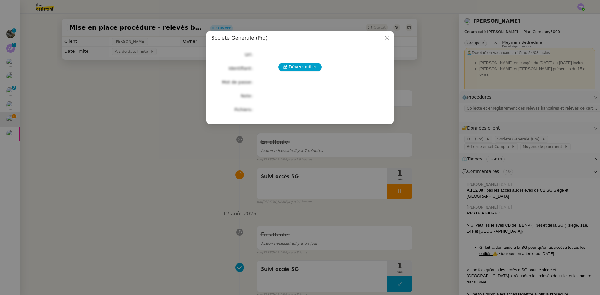
click at [291, 59] on div "Déverrouiller Url Identifiant Mot de passe Note Fichiers Upload" at bounding box center [300, 82] width 178 height 64
click at [291, 65] on span "Déverrouiller" at bounding box center [303, 66] width 28 height 7
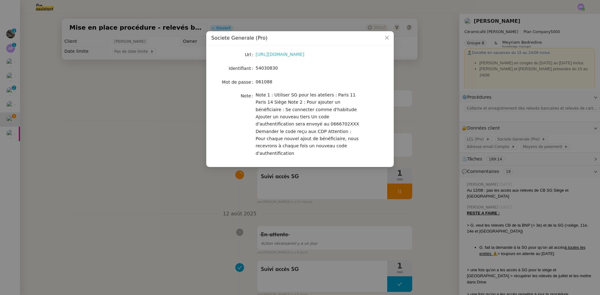
click at [295, 53] on link "[URL][DOMAIN_NAME]" at bounding box center [280, 54] width 49 height 5
click at [268, 70] on span "54030830" at bounding box center [267, 68] width 22 height 5
copy span "54030830"
click at [216, 221] on nz-modal-container "Societe Generale (Pro) Url [URL][DOMAIN_NAME] Identifiant 54030830 Mot de passe…" at bounding box center [300, 147] width 600 height 295
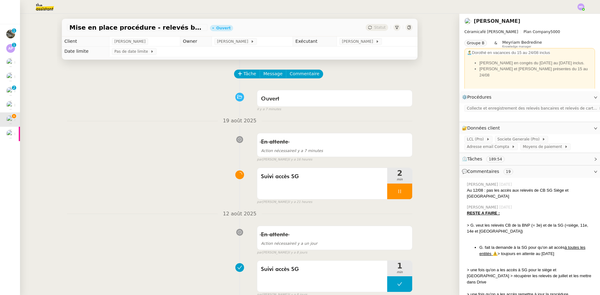
scroll to position [31, 0]
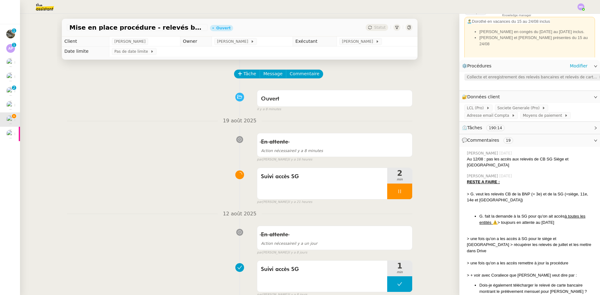
click at [497, 79] on span "Collecte et enregistrement des relevés bancaires et relevés de cartes bancaires" at bounding box center [533, 77] width 132 height 6
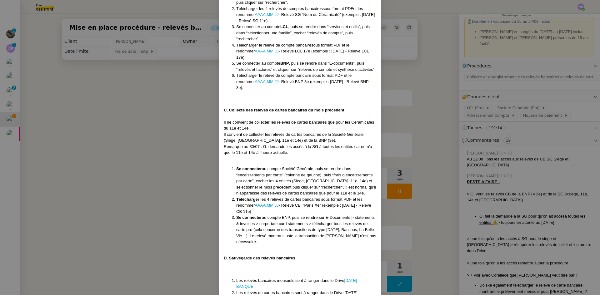
scroll to position [270, 0]
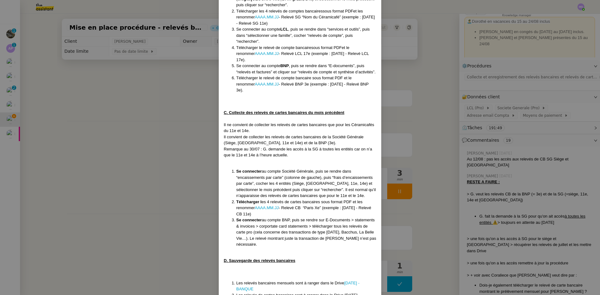
click at [180, 162] on nz-modal-container "Mise en place : [DATE] MAJ le [DATE] Contexte : [PERSON_NAME] souhaite que nous…" at bounding box center [300, 147] width 600 height 295
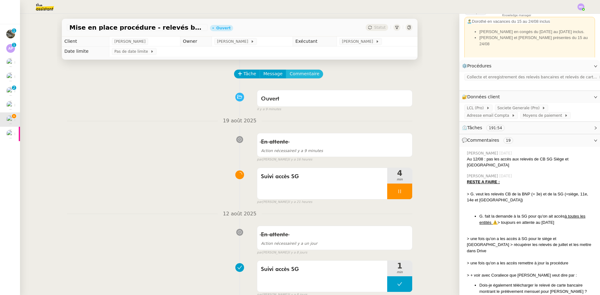
click at [301, 78] on span "Commentaire" at bounding box center [305, 73] width 30 height 7
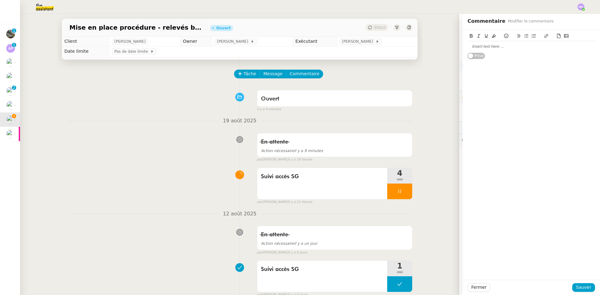
click at [475, 48] on div at bounding box center [532, 47] width 128 height 6
click at [582, 289] on span "Sauver" at bounding box center [583, 287] width 15 height 7
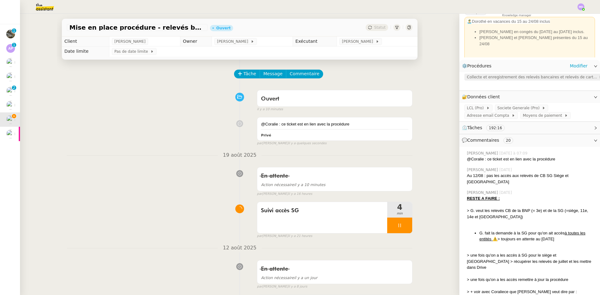
click at [518, 80] on span "Collecte et enregistrement des relevés bancaires et relevés de cartes bancaires" at bounding box center [533, 77] width 132 height 6
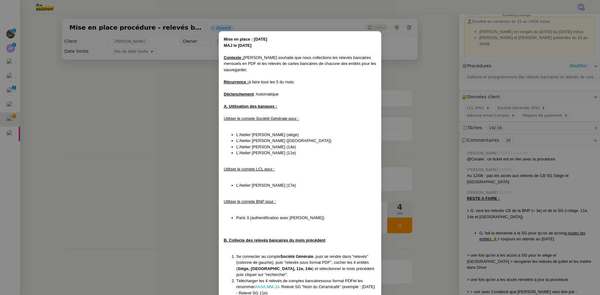
click at [172, 122] on nz-modal-container "Mise en place : [DATE] MAJ le [DATE] Contexte : [PERSON_NAME] souhaite que nous…" at bounding box center [300, 147] width 600 height 295
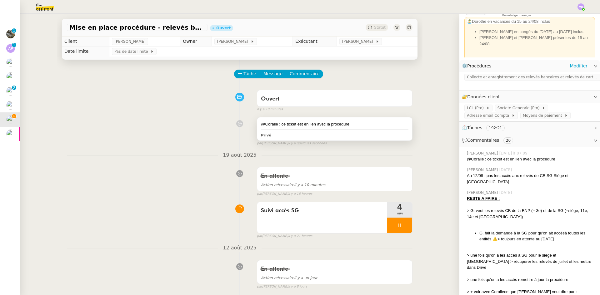
click at [337, 125] on div "@Coralie : ce ticket est en lien avec la procédure" at bounding box center [335, 124] width 148 height 6
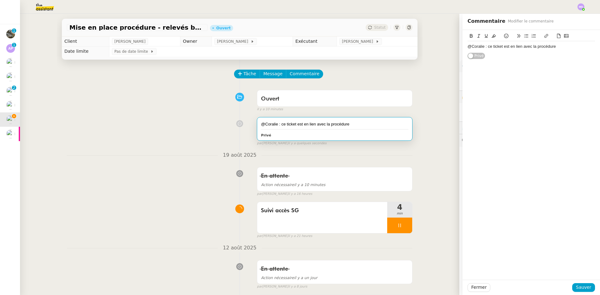
click at [560, 49] on div "@Coralie : ce ticket est en lien avec la procédure" at bounding box center [532, 47] width 128 height 6
drag, startPoint x: 582, startPoint y: 285, endPoint x: 445, endPoint y: 249, distance: 141.5
click at [578, 285] on span "Sauver" at bounding box center [583, 287] width 15 height 7
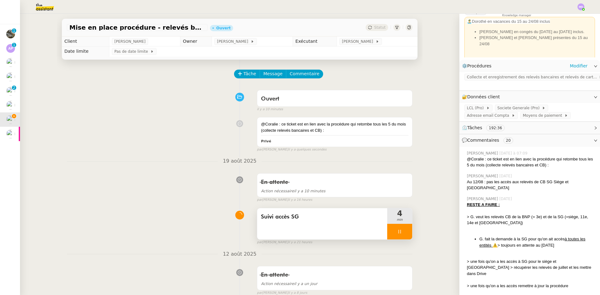
click at [405, 235] on div at bounding box center [399, 232] width 25 height 16
click at [393, 232] on div at bounding box center [393, 232] width 13 height 16
click at [338, 129] on div "@Coralie : ce ticket est en lien avec la procédure qui retombe tous les 5 du mo…" at bounding box center [335, 127] width 148 height 12
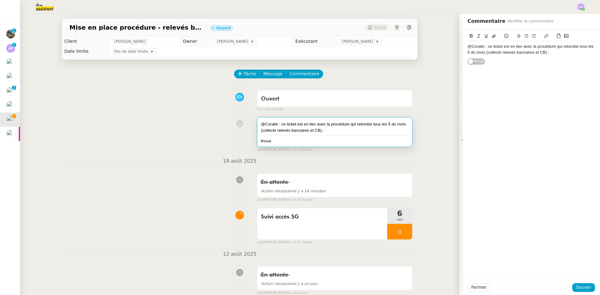
click at [549, 53] on div "@Coralie : ce ticket est en lien avec la procédure qui retombe tous les 5 du mo…" at bounding box center [532, 50] width 128 height 12
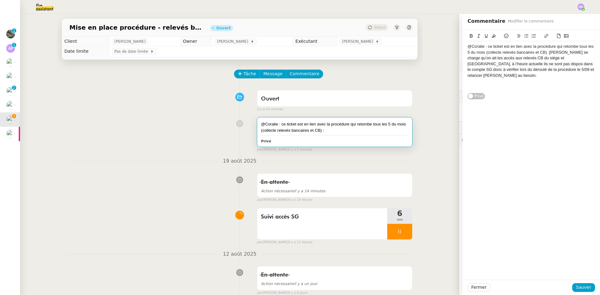
click at [546, 53] on span "[PERSON_NAME] se charge qu’on ait les accès aux relevés CB du siège et [GEOGRAP…" at bounding box center [532, 64] width 128 height 28
click at [468, 46] on div "@Coralie : ce ticket est en lien avec la procédure qui retombe tous les 5 du mo…" at bounding box center [532, 61] width 128 height 35
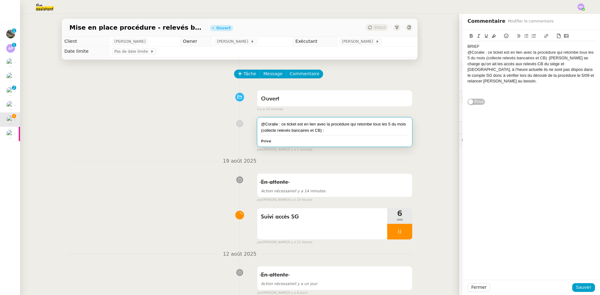
drag, startPoint x: 477, startPoint y: 44, endPoint x: 459, endPoint y: 44, distance: 18.4
click at [463, 44] on div "BRIEF @Coralie : ce ticket est en lien avec la procédure qui retombe tous les 5…" at bounding box center [532, 68] width 138 height 76
click at [469, 38] on icon at bounding box center [471, 36] width 4 height 4
click at [484, 35] on icon at bounding box center [486, 36] width 4 height 4
click at [483, 47] on div "BRIEF" at bounding box center [532, 47] width 128 height 6
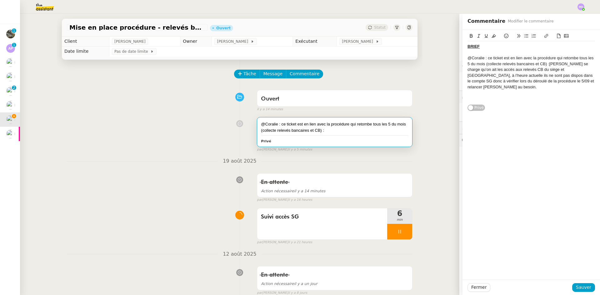
click at [505, 65] on div "@Coralie : ce ticket est en lien avec la procédure qui retombe tous les 5 du mo…" at bounding box center [532, 72] width 128 height 35
click at [506, 65] on div "@Coralie : ce ticket est en lien avec la procédure qui retombe tous les 5 du mo…" at bounding box center [532, 72] width 128 height 35
click at [519, 57] on div "@Coralie : ce ticket est en lien avec la procédure qui retombe tous les 5 du mo…" at bounding box center [532, 72] width 128 height 35
click at [586, 83] on div "@Coralie : ce ticket est en lien avec la procédure qui retombe tous les 5 du mo…" at bounding box center [532, 72] width 128 height 35
drag, startPoint x: 580, startPoint y: 288, endPoint x: 510, endPoint y: 263, distance: 74.3
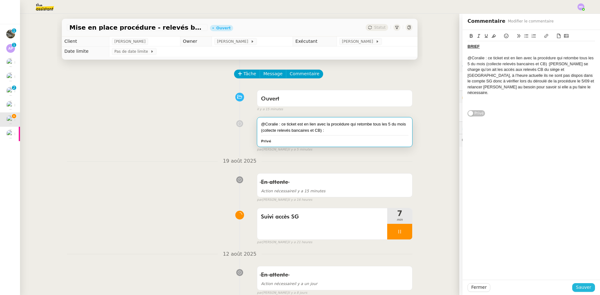
click at [579, 288] on span "Sauver" at bounding box center [583, 287] width 15 height 7
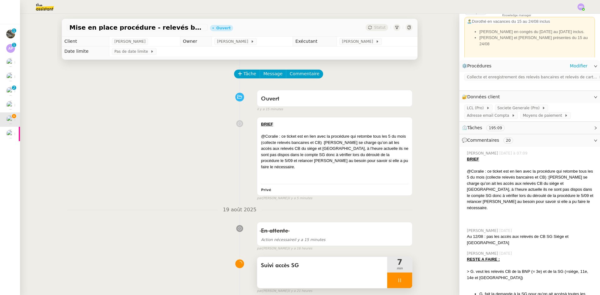
click at [397, 273] on div at bounding box center [399, 281] width 25 height 16
drag, startPoint x: 400, startPoint y: 272, endPoint x: 342, endPoint y: 195, distance: 96.0
click at [400, 273] on button at bounding box center [406, 281] width 13 height 16
click at [238, 78] on button "Tâche" at bounding box center [247, 74] width 26 height 9
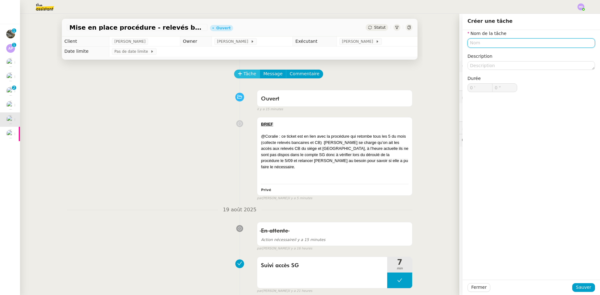
type input "i"
click at [493, 76] on nz-auto-option "📝 Mise à jour procédure" at bounding box center [527, 72] width 128 height 9
type input "Mise à jour procédure"
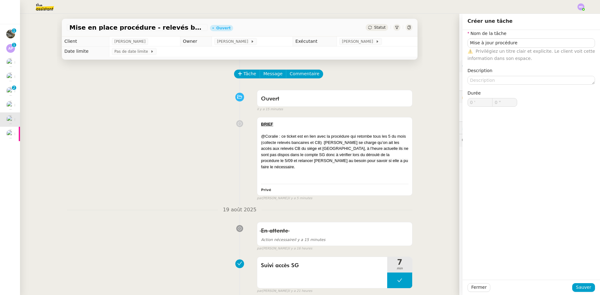
click at [591, 292] on div "Fermer Sauver" at bounding box center [532, 287] width 138 height 15
click at [584, 289] on span "Sauver" at bounding box center [583, 287] width 15 height 7
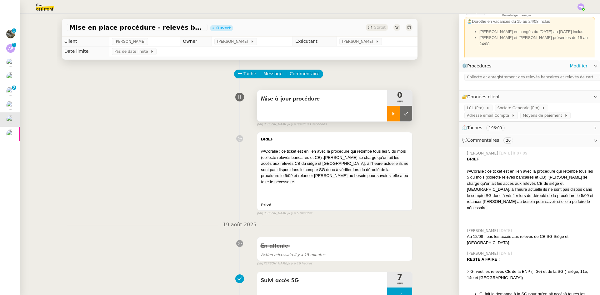
click at [387, 111] on div at bounding box center [393, 114] width 13 height 16
click at [512, 80] on span "Collecte et enregistrement des relevés bancaires et relevés de cartes bancaires" at bounding box center [533, 77] width 132 height 6
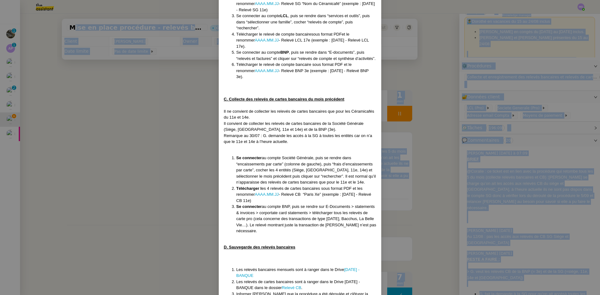
scroll to position [333, 0]
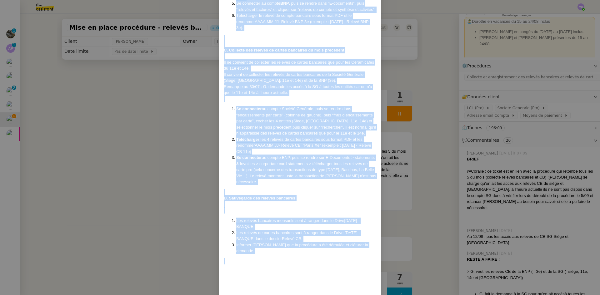
drag, startPoint x: 224, startPoint y: 38, endPoint x: 371, endPoint y: 238, distance: 248.9
click at [371, 238] on div "Mise en place : [DATE] MAJ le [DATE] Contexte : [PERSON_NAME] souhaite que nous…" at bounding box center [300, 2] width 153 height 597
click at [123, 92] on nz-modal-container "Mise en place : [DATE] MAJ le [DATE] Contexte : [PERSON_NAME] souhaite que nous…" at bounding box center [300, 147] width 600 height 295
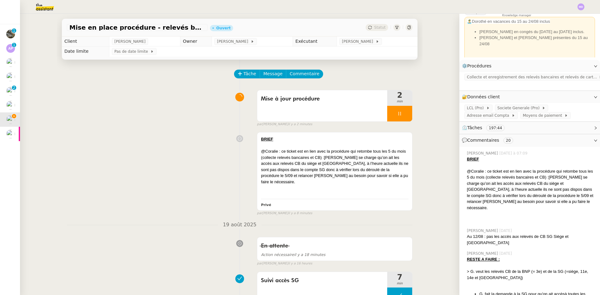
scroll to position [301, 0]
click at [293, 73] on span "Commentaire" at bounding box center [305, 73] width 30 height 7
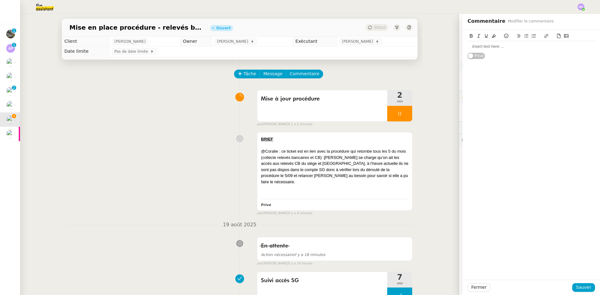
click at [475, 48] on div at bounding box center [532, 47] width 128 height 6
drag, startPoint x: 557, startPoint y: 46, endPoint x: 586, endPoint y: 51, distance: 29.9
click at [586, 51] on div "Hello @Romane peux-tu mettre à jour la procédure Collecte et enregistrement des…" at bounding box center [532, 52] width 128 height 17
click at [544, 36] on icon at bounding box center [546, 36] width 4 height 4
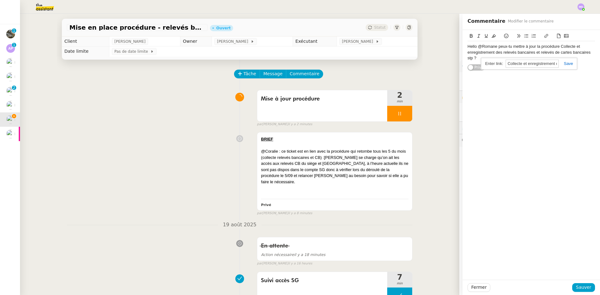
paste input "[URL][DOMAIN_NAME]"
type input "[URL][DOMAIN_NAME]"
click at [562, 61] on div "[URL][DOMAIN_NAME]" at bounding box center [529, 64] width 96 height 12
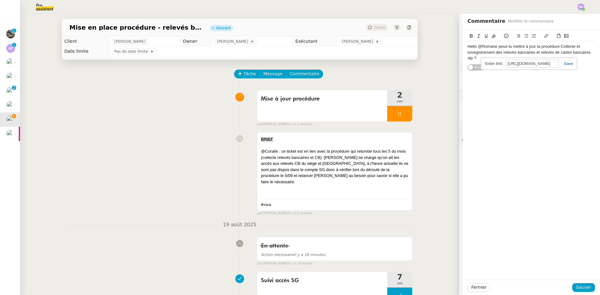
click at [566, 64] on link at bounding box center [566, 63] width 14 height 5
click at [580, 290] on span "Sauver" at bounding box center [583, 287] width 15 height 7
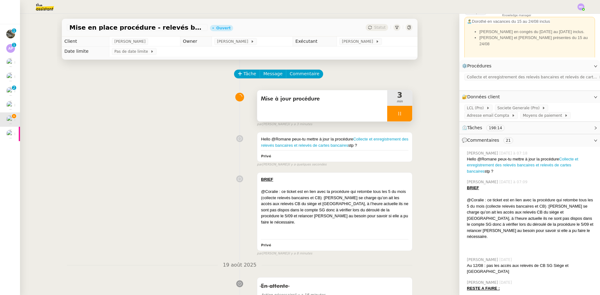
click at [397, 115] on icon at bounding box center [399, 113] width 5 height 5
click at [404, 113] on icon at bounding box center [406, 113] width 5 height 5
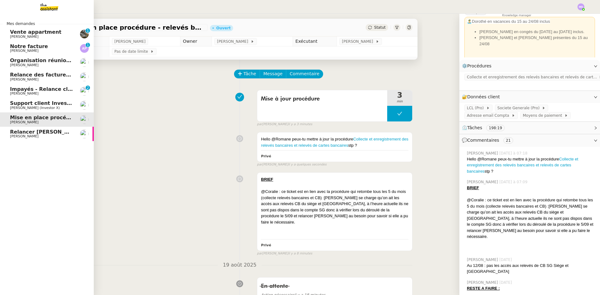
click at [16, 108] on span "[PERSON_NAME] (Investor X)" at bounding box center [35, 108] width 50 height 4
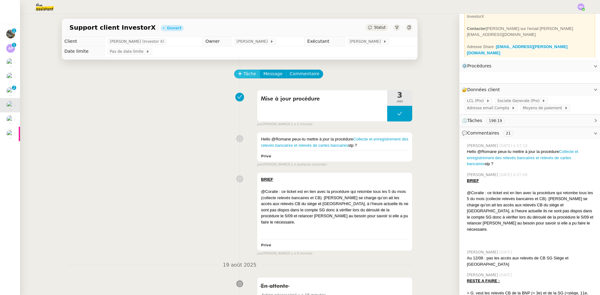
click at [243, 73] on span "Tâche" at bounding box center [249, 73] width 13 height 7
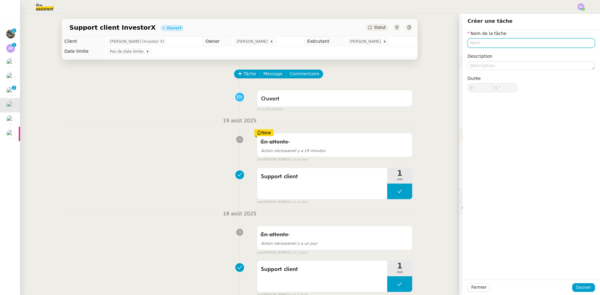
scroll to position [43, 0]
type input "S"
click at [576, 284] on span "Sauver" at bounding box center [583, 287] width 15 height 7
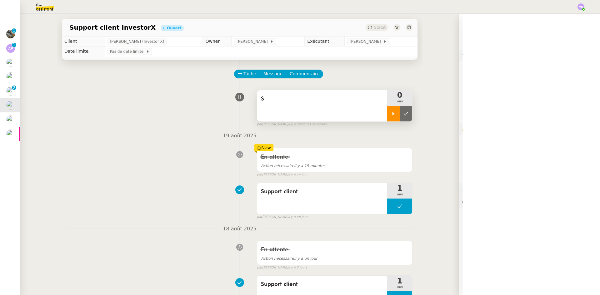
click at [388, 111] on div at bounding box center [393, 114] width 13 height 16
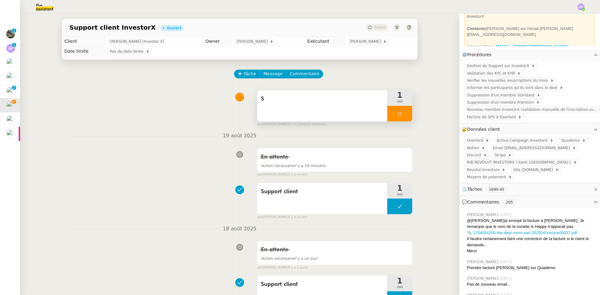
click at [350, 103] on span "S" at bounding box center [322, 98] width 123 height 9
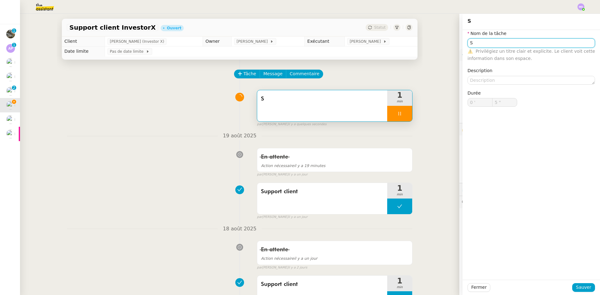
click at [473, 45] on input "S" at bounding box center [532, 42] width 128 height 9
type input "Su"
type input "6 ""
type input "Support cli"
type input "7 ""
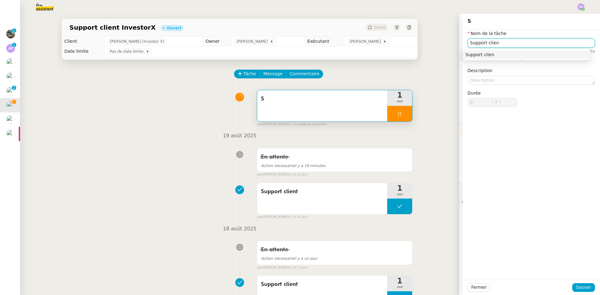
type input "Support client"
type input "8 ""
type input "Support client"
click at [586, 290] on span "Sauver" at bounding box center [583, 287] width 15 height 7
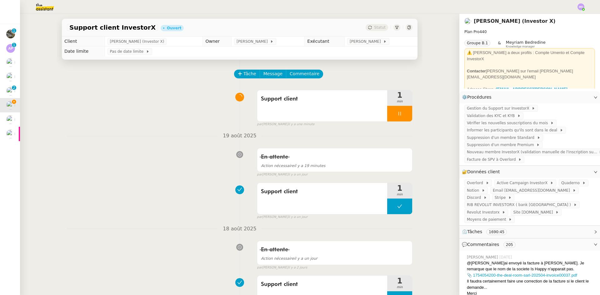
scroll to position [43, 0]
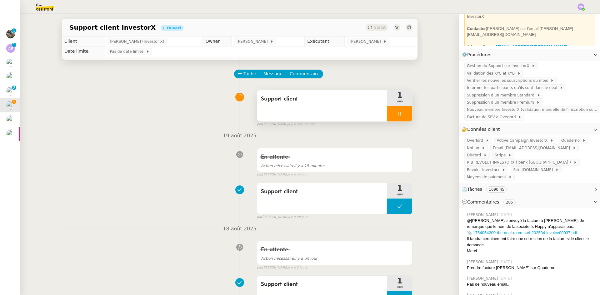
click at [396, 119] on div at bounding box center [399, 114] width 25 height 16
click at [400, 117] on div at bounding box center [399, 114] width 25 height 16
click at [407, 113] on div at bounding box center [399, 114] width 25 height 16
click at [404, 114] on div at bounding box center [399, 114] width 25 height 16
drag, startPoint x: 399, startPoint y: 114, endPoint x: 11, endPoint y: 65, distance: 391.0
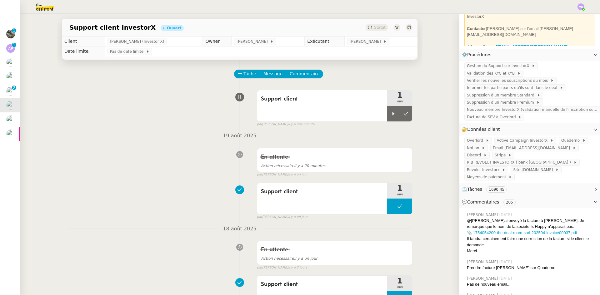
click at [404, 114] on icon at bounding box center [406, 113] width 5 height 3
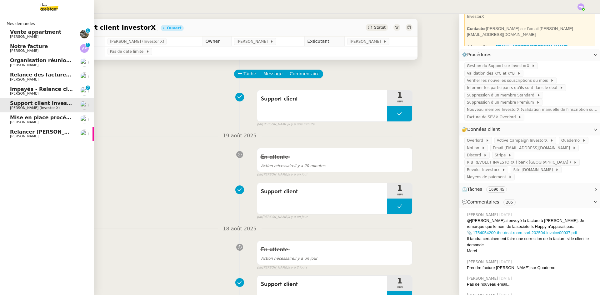
click at [35, 61] on span "Organisation réunion comptable" at bounding box center [55, 61] width 91 height 6
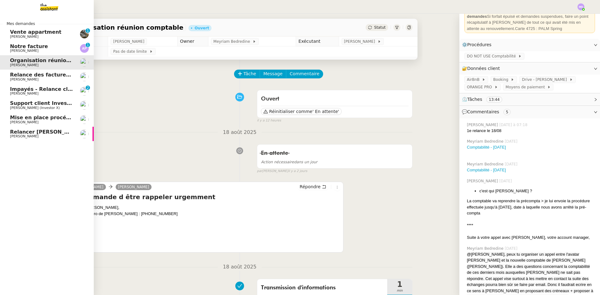
click at [33, 36] on span "[PERSON_NAME]" at bounding box center [41, 37] width 63 height 4
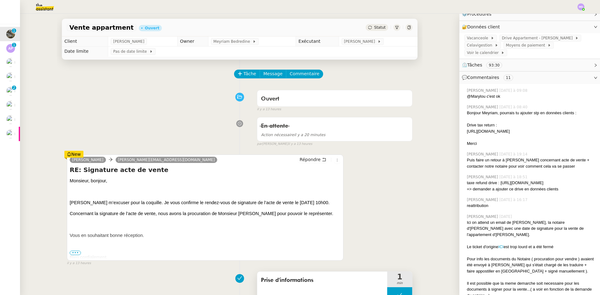
scroll to position [94, 0]
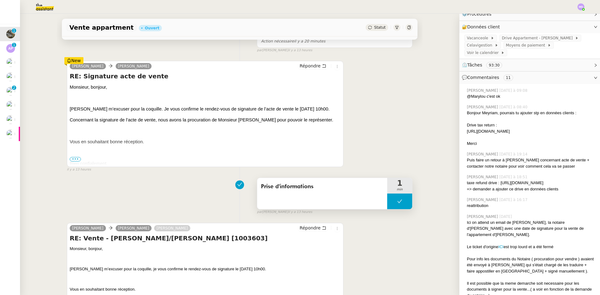
click at [390, 205] on button at bounding box center [399, 202] width 25 height 16
click at [391, 204] on icon at bounding box center [393, 201] width 5 height 5
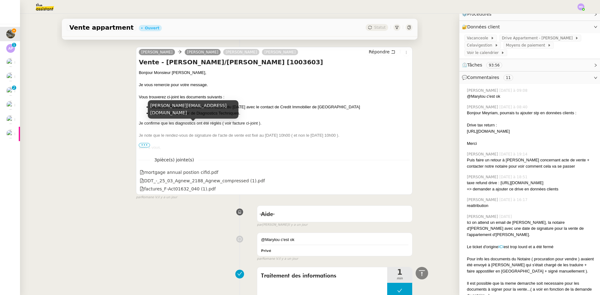
scroll to position [656, 0]
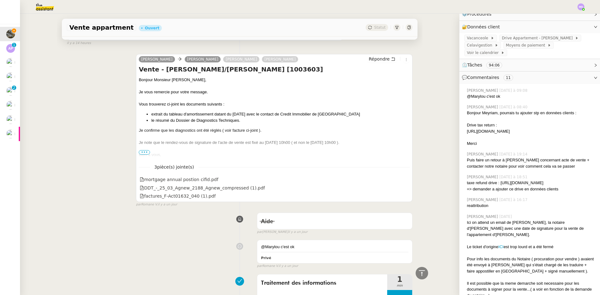
click at [142, 152] on span "•••" at bounding box center [144, 152] width 11 height 4
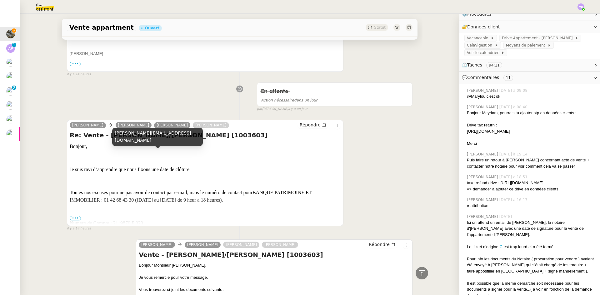
scroll to position [469, 0]
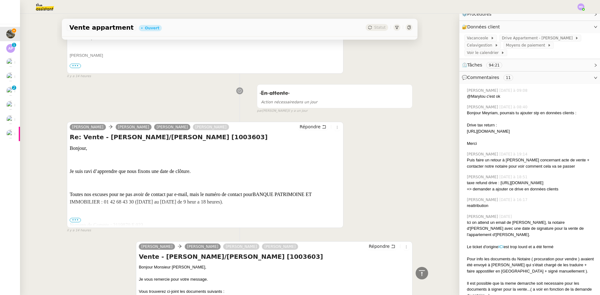
click at [73, 221] on span "•••" at bounding box center [75, 220] width 11 height 4
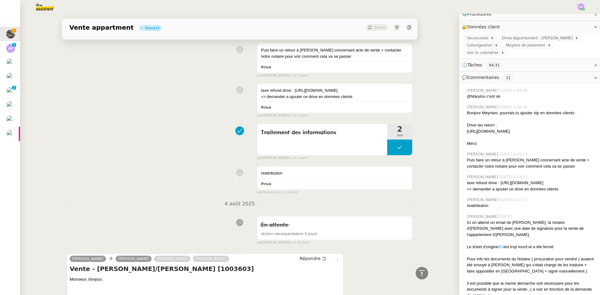
scroll to position [2688, 0]
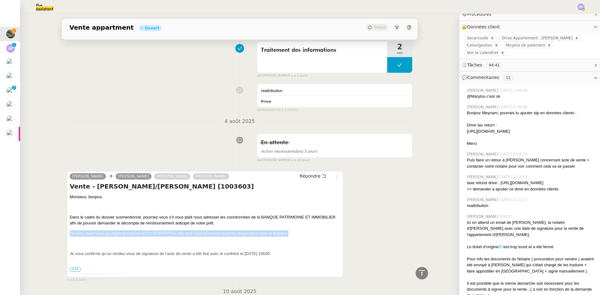
drag, startPoint x: 288, startPoint y: 218, endPoint x: 67, endPoint y: 222, distance: 221.7
click at [67, 222] on div "Alexandre THOUIN Alfred Anthony Agnew KILLIAN BRUN Répondre Vente - Mr Anthony …" at bounding box center [205, 224] width 277 height 106
copy p "De plus, avez-vous pu régler le cabinet ACTIV EXPERTISE afin que nous puissions…"
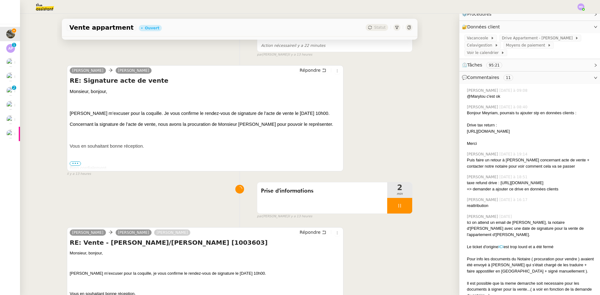
scroll to position [0, 0]
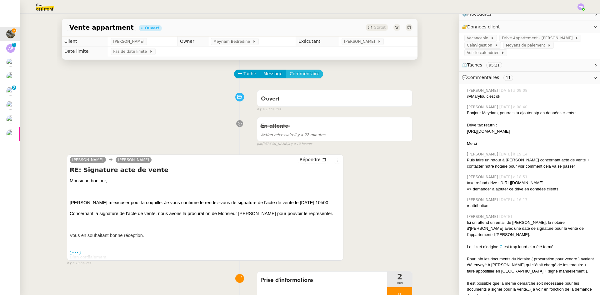
click at [296, 73] on span "Commentaire" at bounding box center [305, 73] width 30 height 7
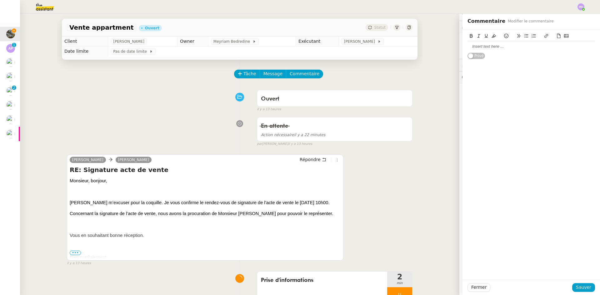
click at [483, 47] on div at bounding box center [532, 47] width 128 height 6
paste div
click at [578, 286] on span "Sauver" at bounding box center [583, 287] width 15 height 7
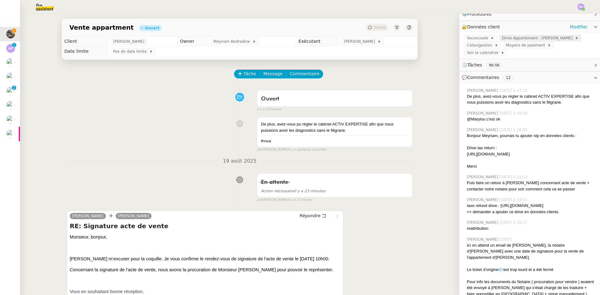
click at [518, 39] on span "Drive Appartement - Anthony" at bounding box center [538, 38] width 73 height 6
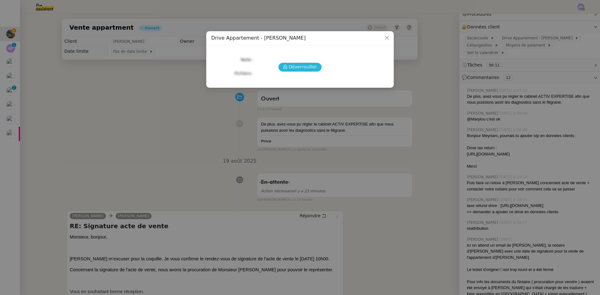
click at [311, 68] on span "Déverrouiller" at bounding box center [303, 66] width 28 height 7
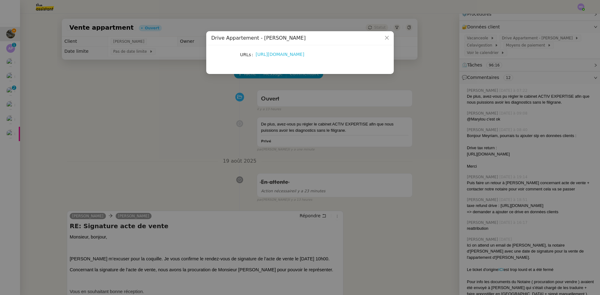
click at [268, 55] on link "https://drive.google.com/drive/folders/1QckiVSiz6KV0lAj6965KhOBYLMidaj57?usp=sh…" at bounding box center [280, 54] width 49 height 5
click at [87, 155] on nz-modal-container "Drive Appartement - Anthony URLs https://drive.google.com/drive/folders/1QckiVS…" at bounding box center [300, 147] width 600 height 295
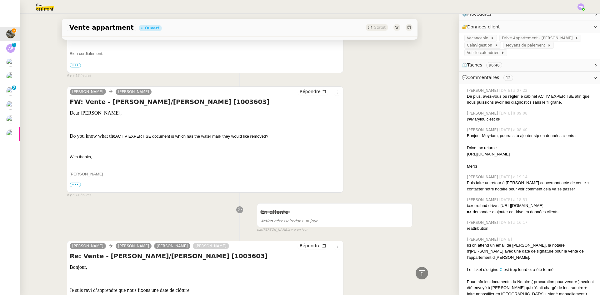
scroll to position [406, 0]
drag, startPoint x: 115, startPoint y: 137, endPoint x: 150, endPoint y: 137, distance: 35.6
click at [150, 137] on span "ACTIV EXPERTISE document is which has the water mark they would like removed?" at bounding box center [191, 136] width 153 height 5
copy span "ACTIV EXPERTISE"
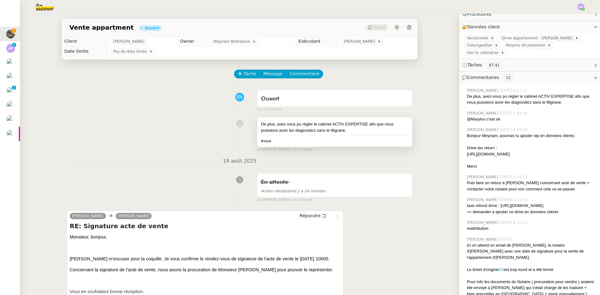
click at [355, 122] on div "De plus, avez-vous pu régler le cabinet ACTIV EXPERTISE afin que nous puissions…" at bounding box center [335, 127] width 148 height 12
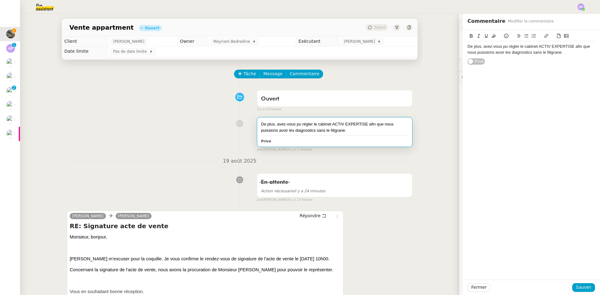
click at [557, 50] on div "De plus, avez-vous pu régler le cabinet ACTIV EXPERTISE afin que nous puissions…" at bounding box center [532, 50] width 128 height 12
click at [581, 287] on span "Sauver" at bounding box center [583, 287] width 15 height 7
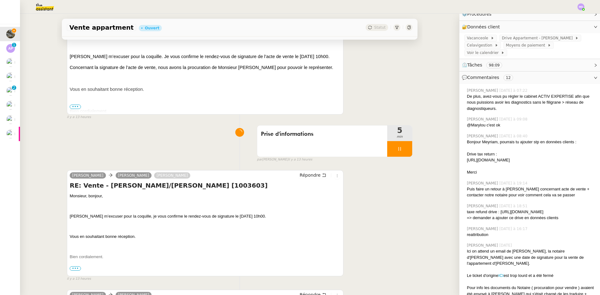
scroll to position [250, 0]
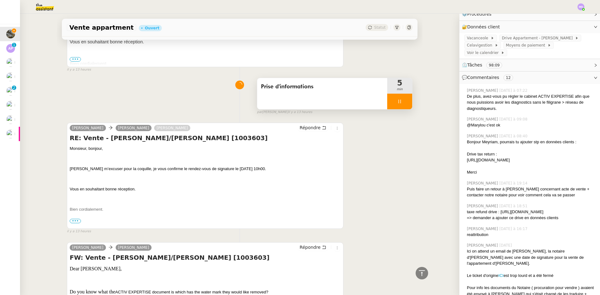
click at [401, 102] on div at bounding box center [399, 102] width 25 height 16
click at [328, 94] on div "Prise d'informations" at bounding box center [322, 93] width 130 height 31
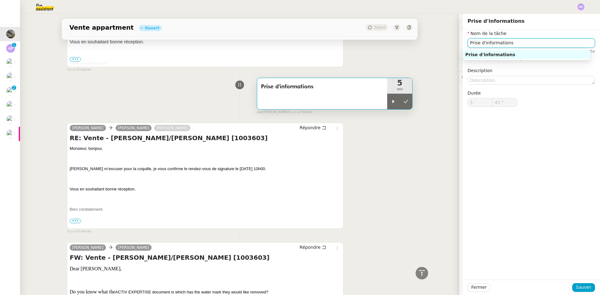
drag, startPoint x: 471, startPoint y: 43, endPoint x: 453, endPoint y: 47, distance: 18.2
click at [454, 47] on app-ticket "Vente appartment Ouvert Statut Client Isabelle Faure Owner Meyriam Bedredine Ex…" at bounding box center [310, 155] width 580 height 282
click at [581, 291] on span "Sauver" at bounding box center [583, 287] width 15 height 7
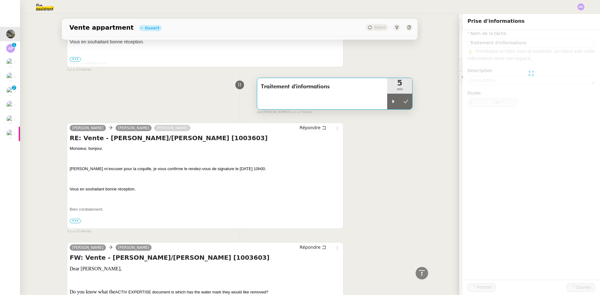
type input "Traitement d'informations"
type input "5 '"
type input "41 ""
